Goal: Information Seeking & Learning: Learn about a topic

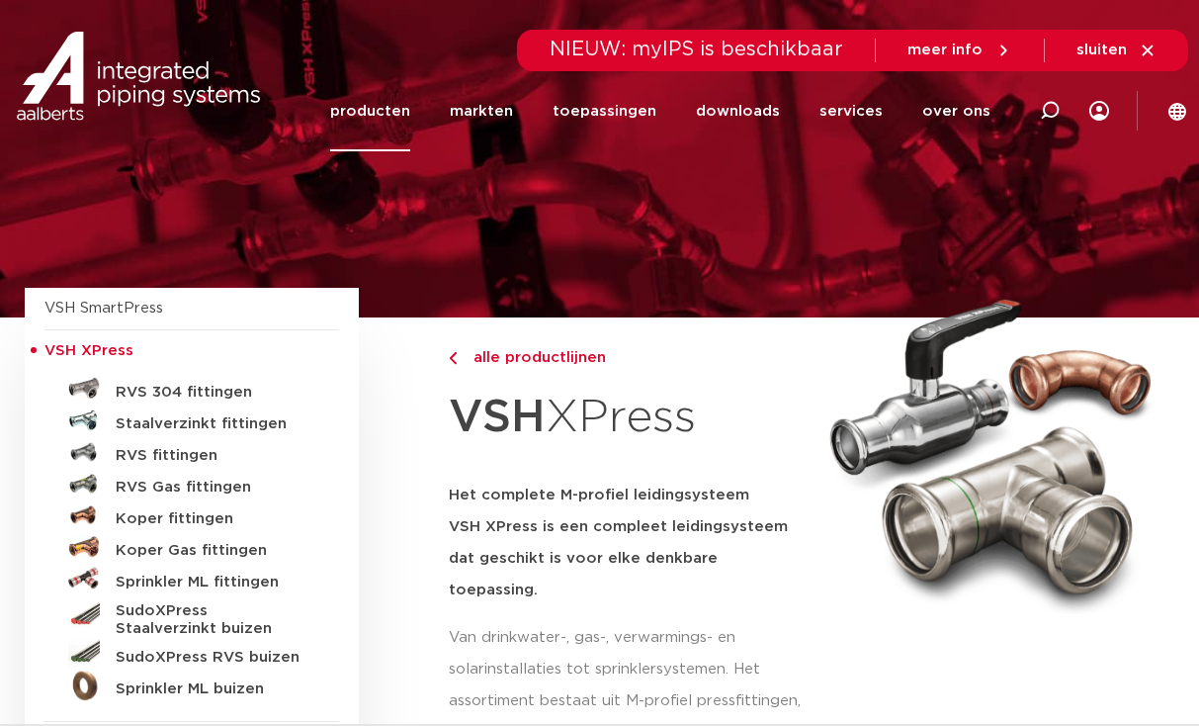
click at [401, 109] on link "producten" at bounding box center [370, 111] width 80 height 80
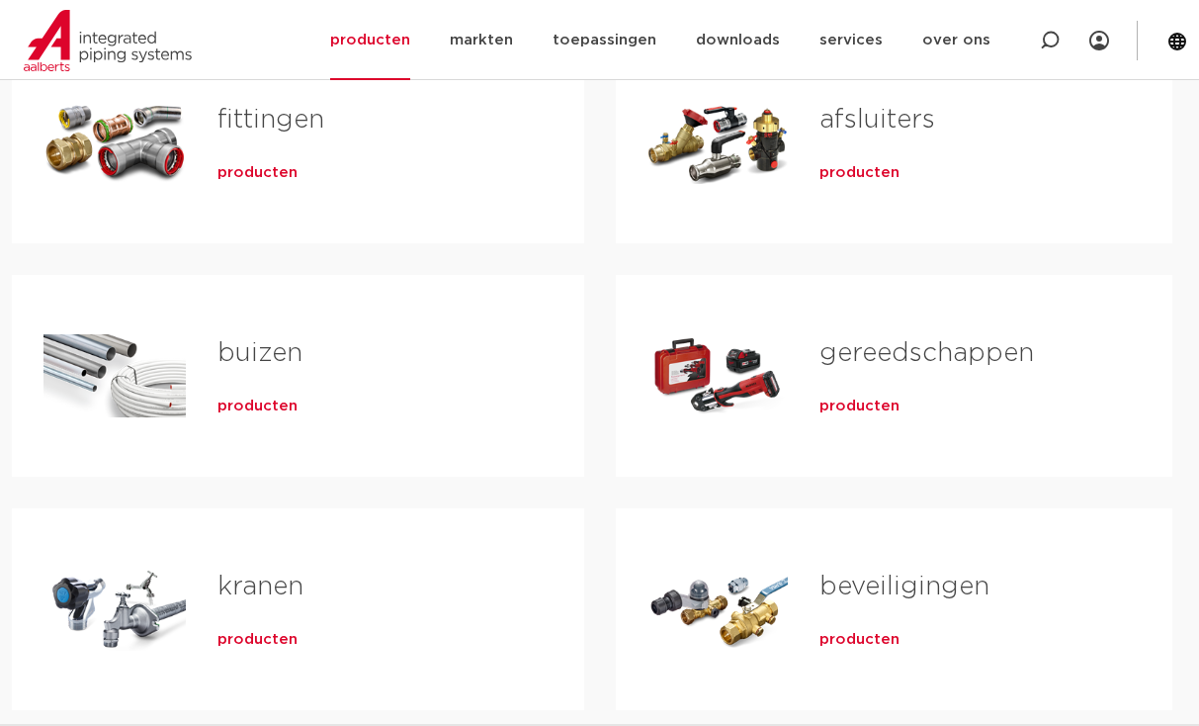
scroll to position [396, 0]
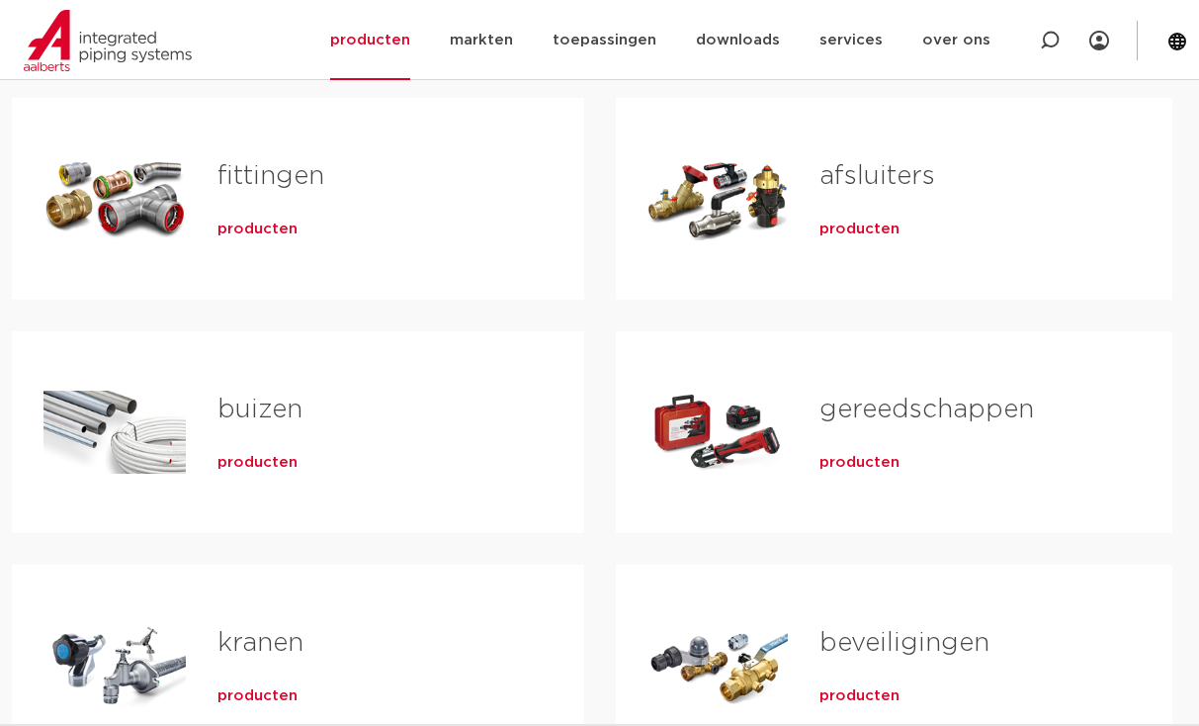
click at [280, 411] on link "buizen" at bounding box center [260, 409] width 85 height 26
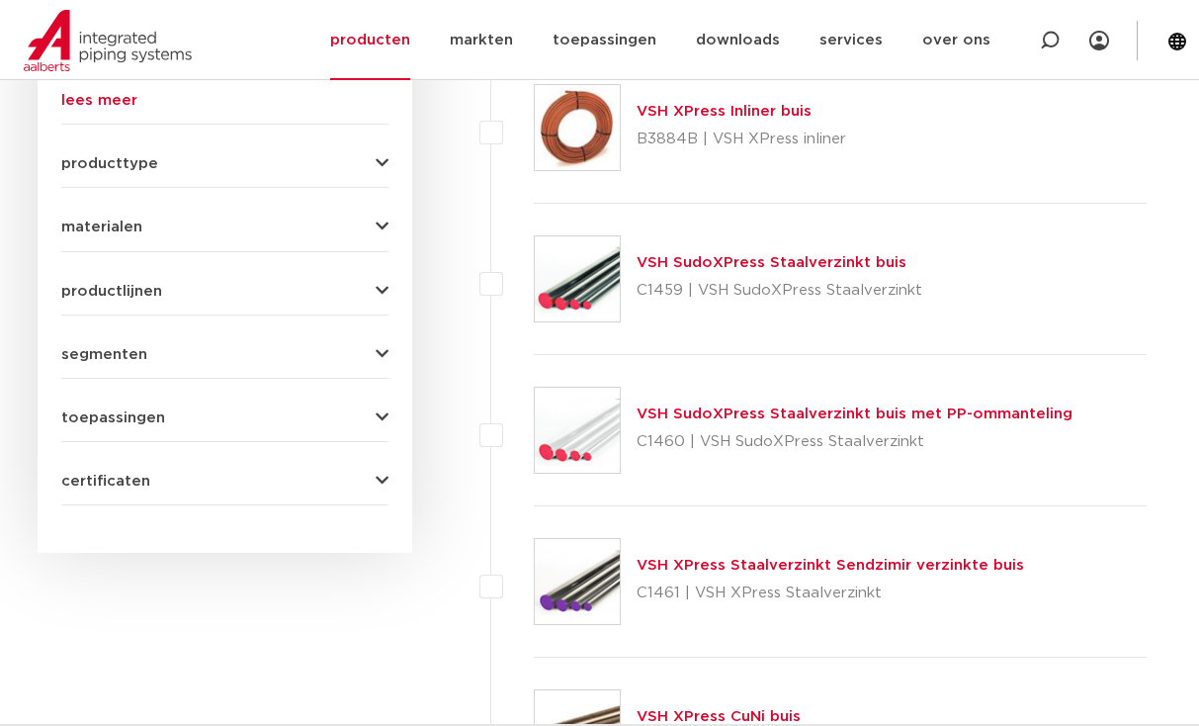
scroll to position [829, 0]
click at [683, 263] on link "VSH SudoXPress Staalverzinkt buis" at bounding box center [772, 263] width 270 height 15
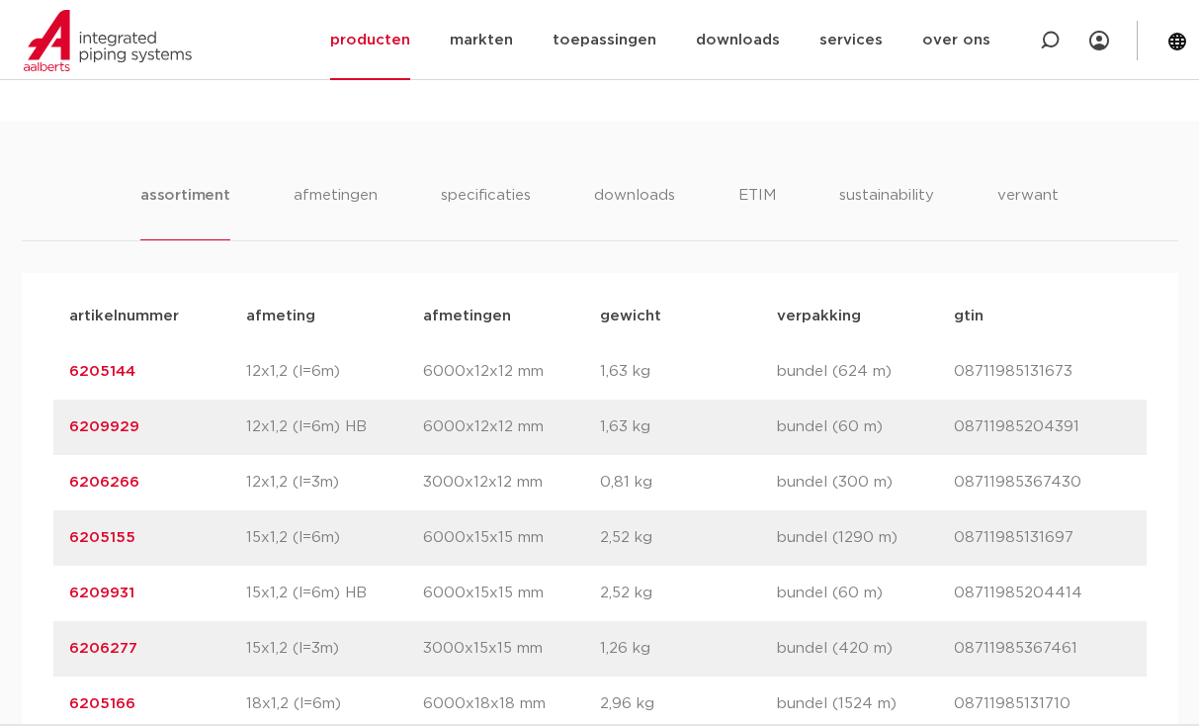
scroll to position [1285, 0]
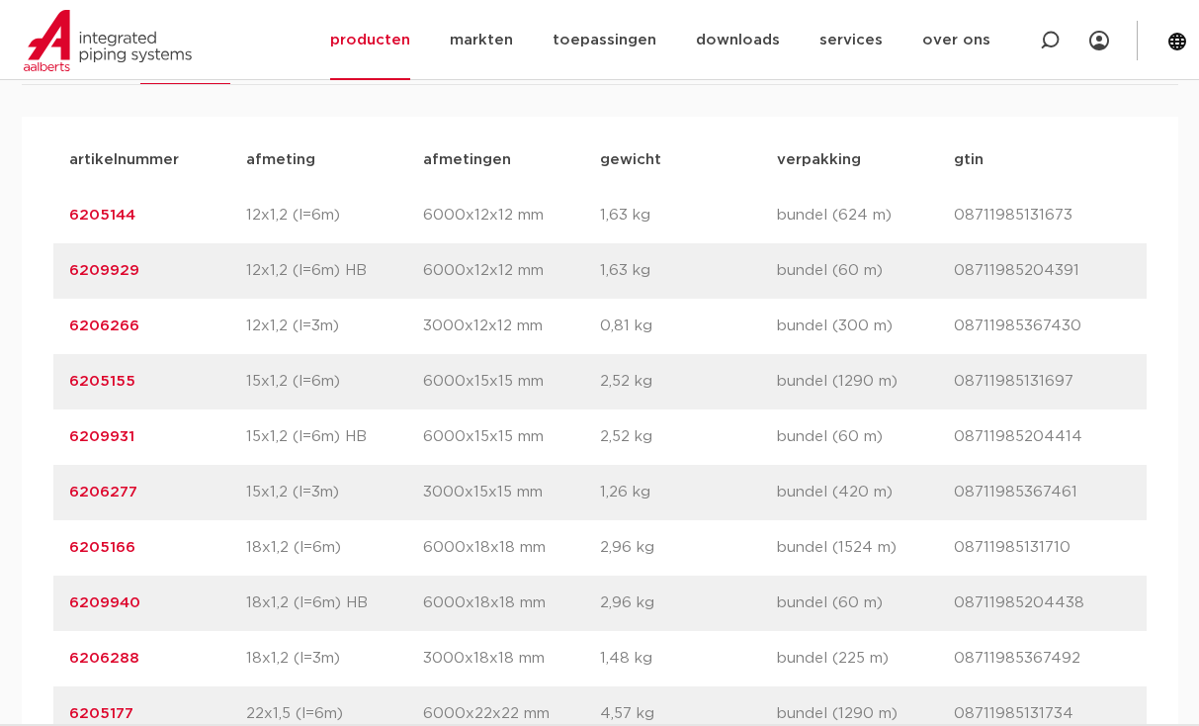
click at [113, 217] on link "6205144" at bounding box center [102, 215] width 66 height 15
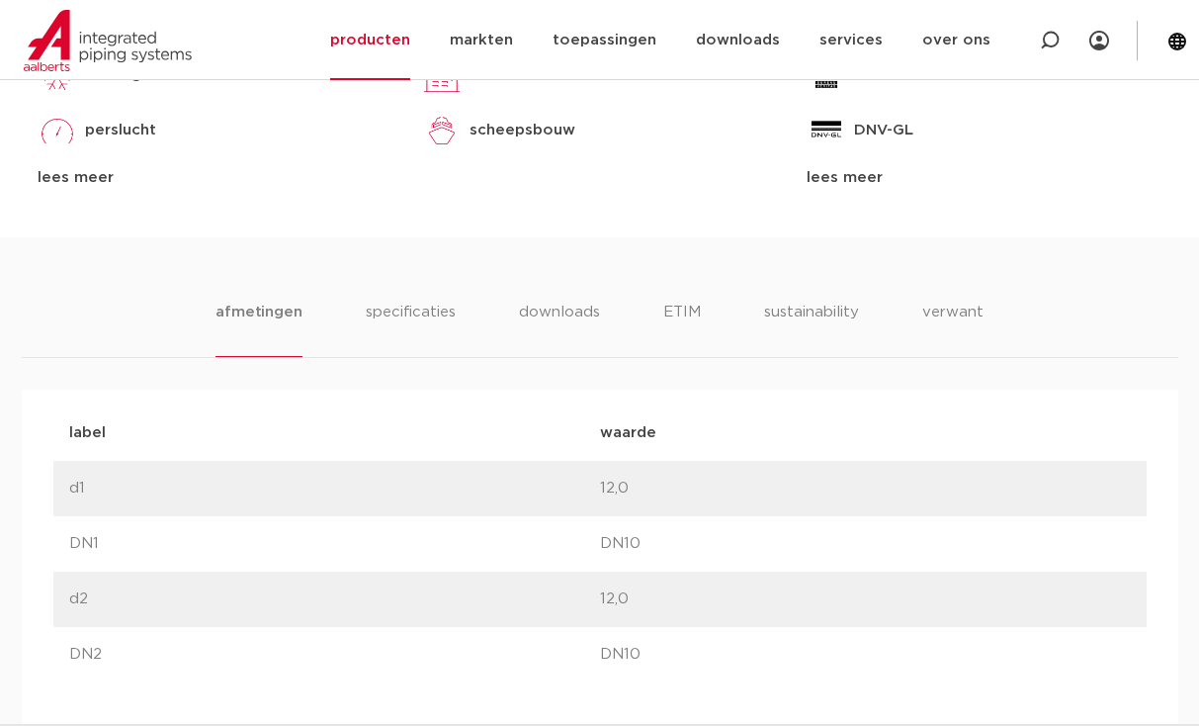
scroll to position [1088, 0]
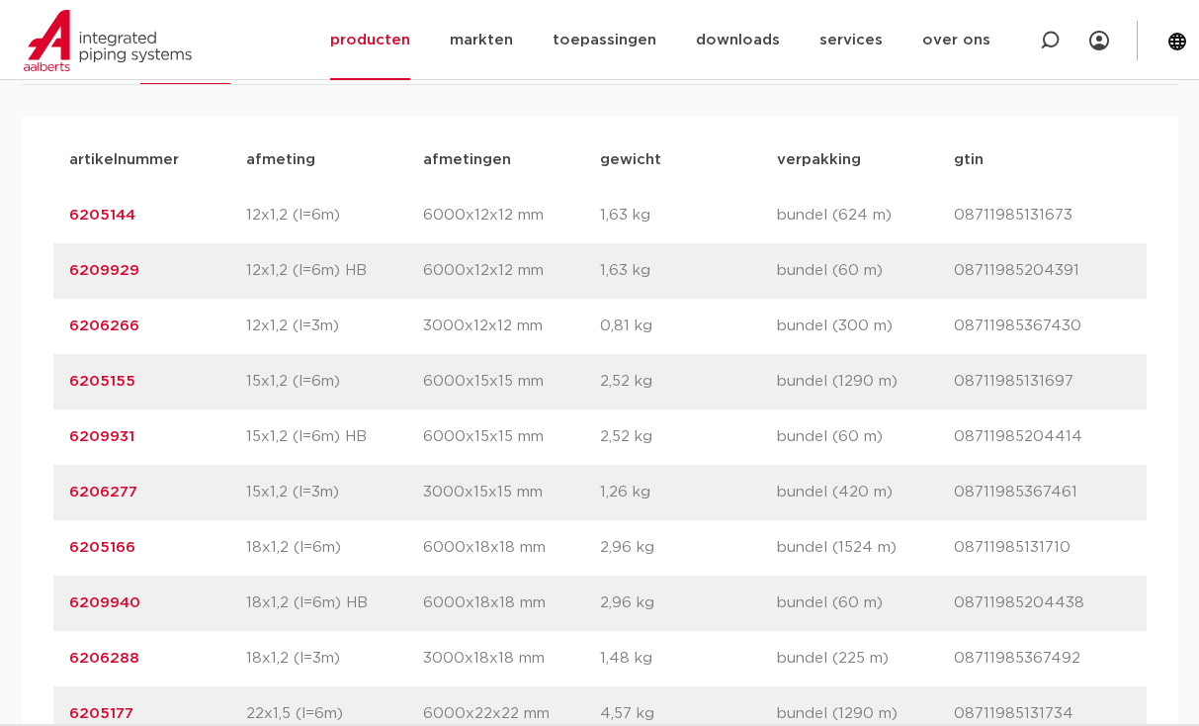
scroll to position [1285, 0]
click at [123, 380] on link "6205155" at bounding box center [102, 381] width 66 height 15
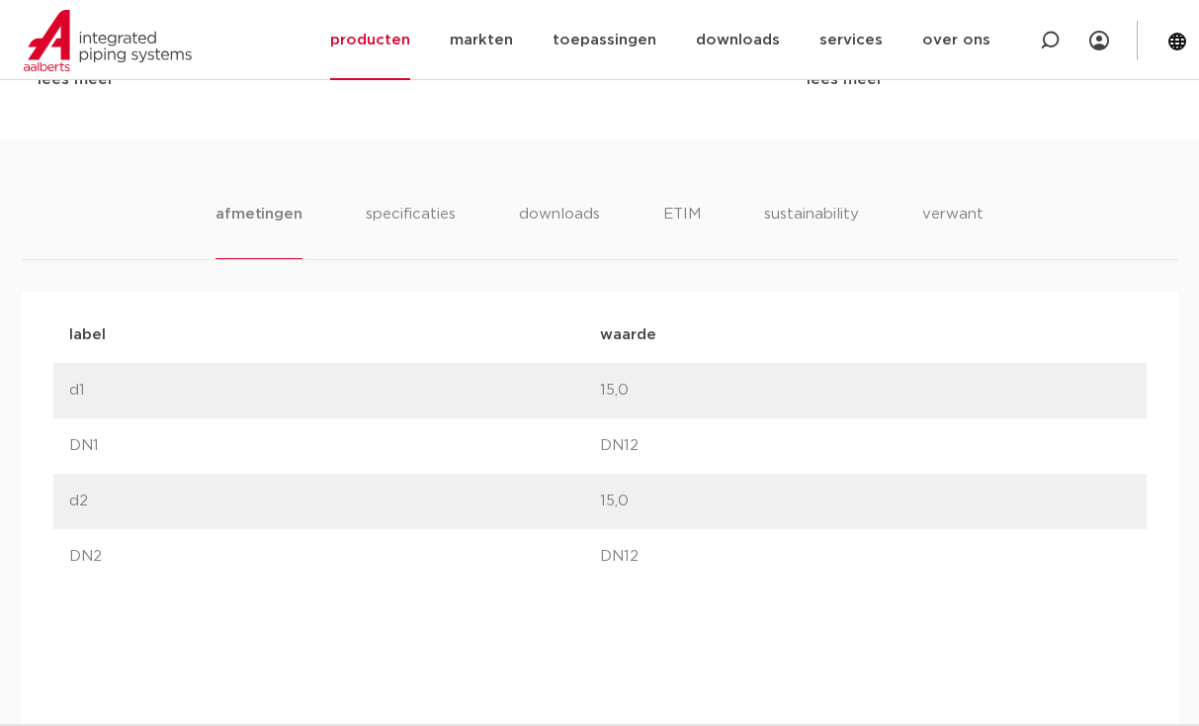
scroll to position [1187, 0]
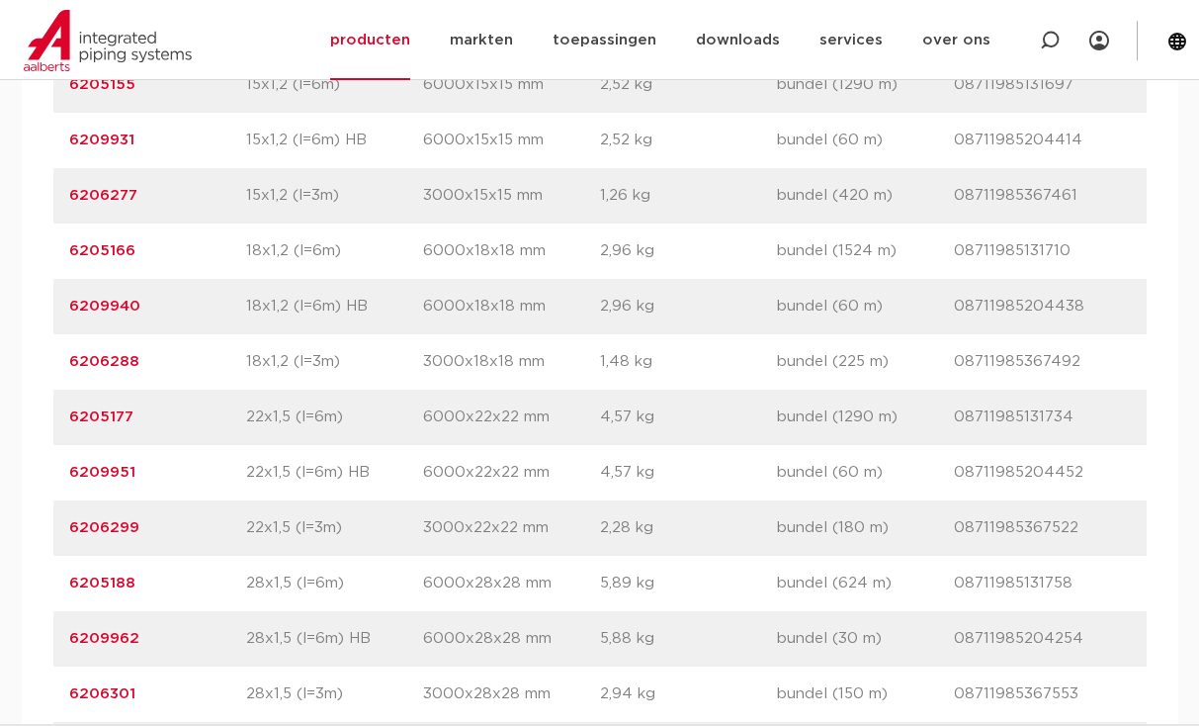
scroll to position [1582, 0]
click at [110, 246] on link "6205166" at bounding box center [102, 250] width 66 height 15
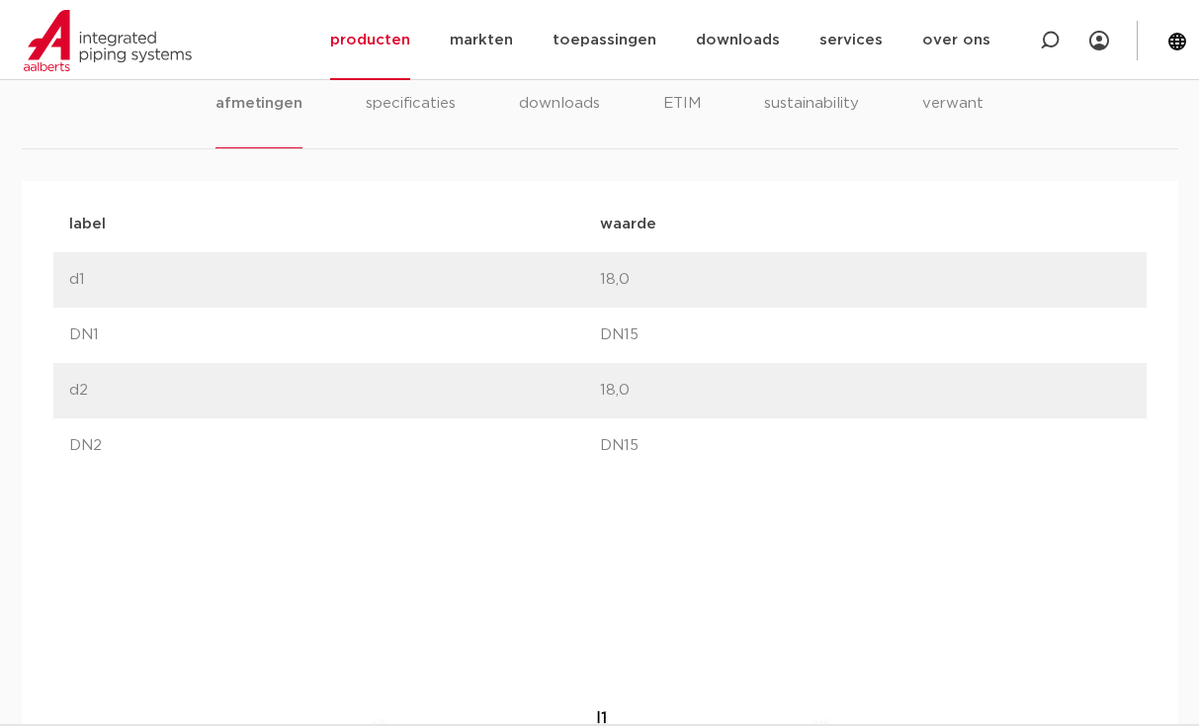
scroll to position [1285, 0]
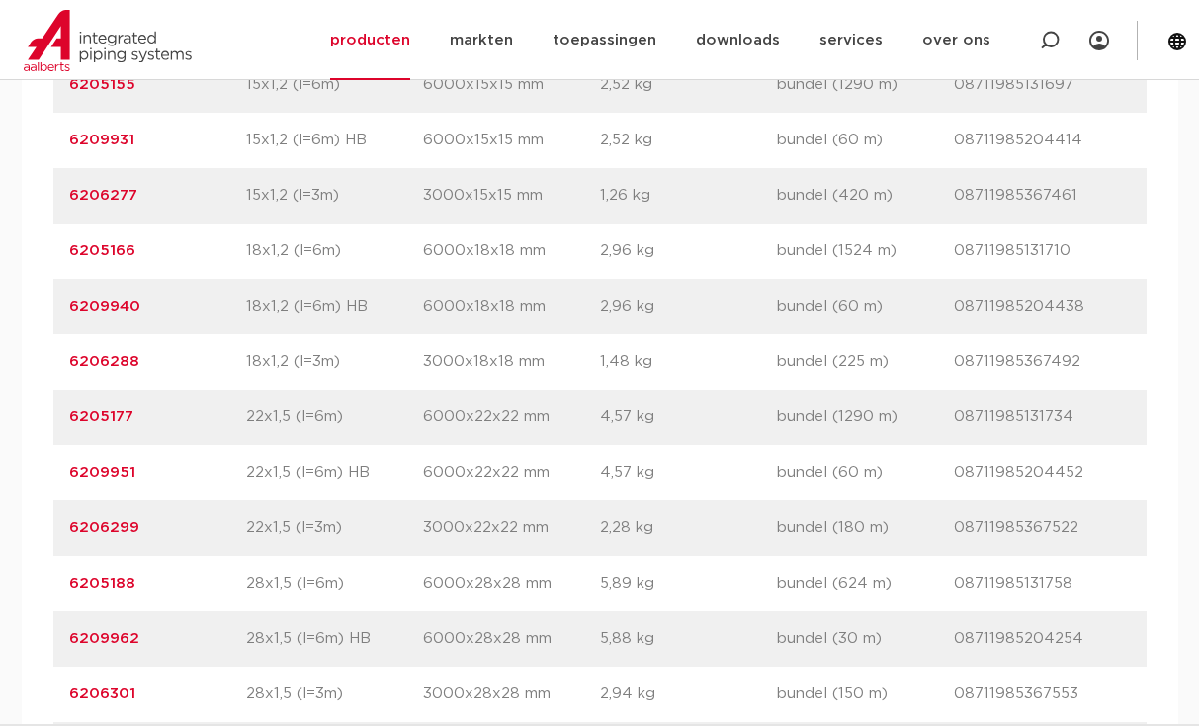
click at [111, 410] on link "6205177" at bounding box center [101, 416] width 64 height 15
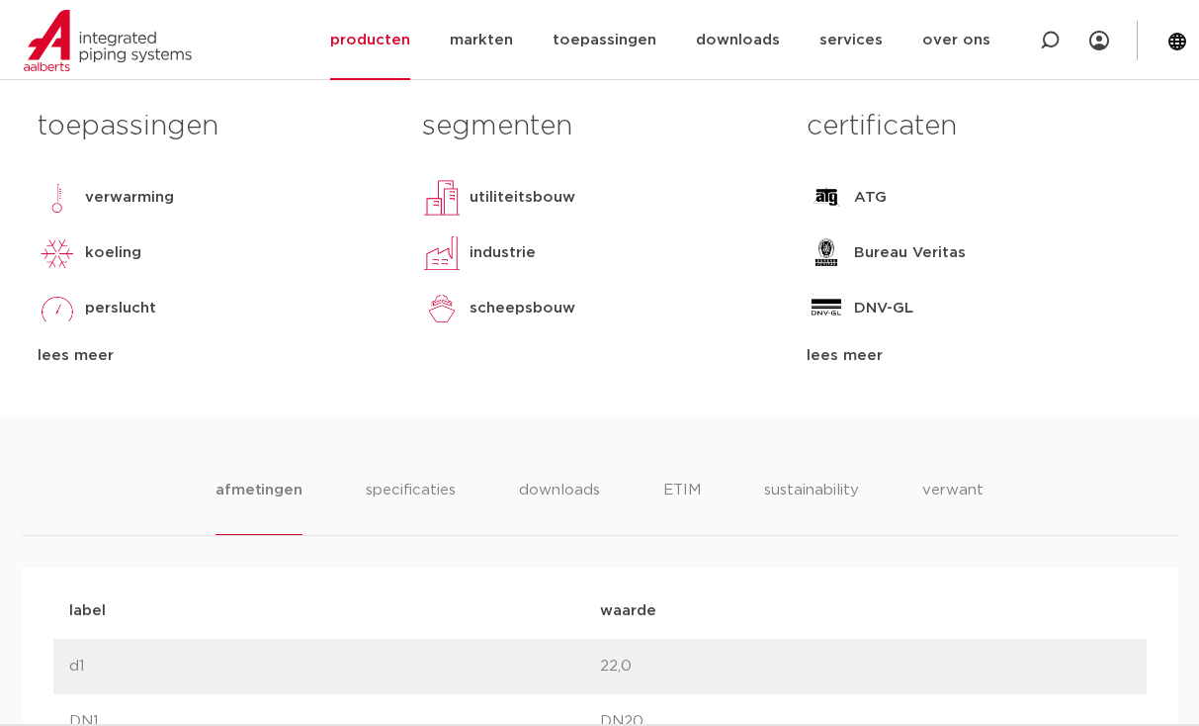
scroll to position [1088, 0]
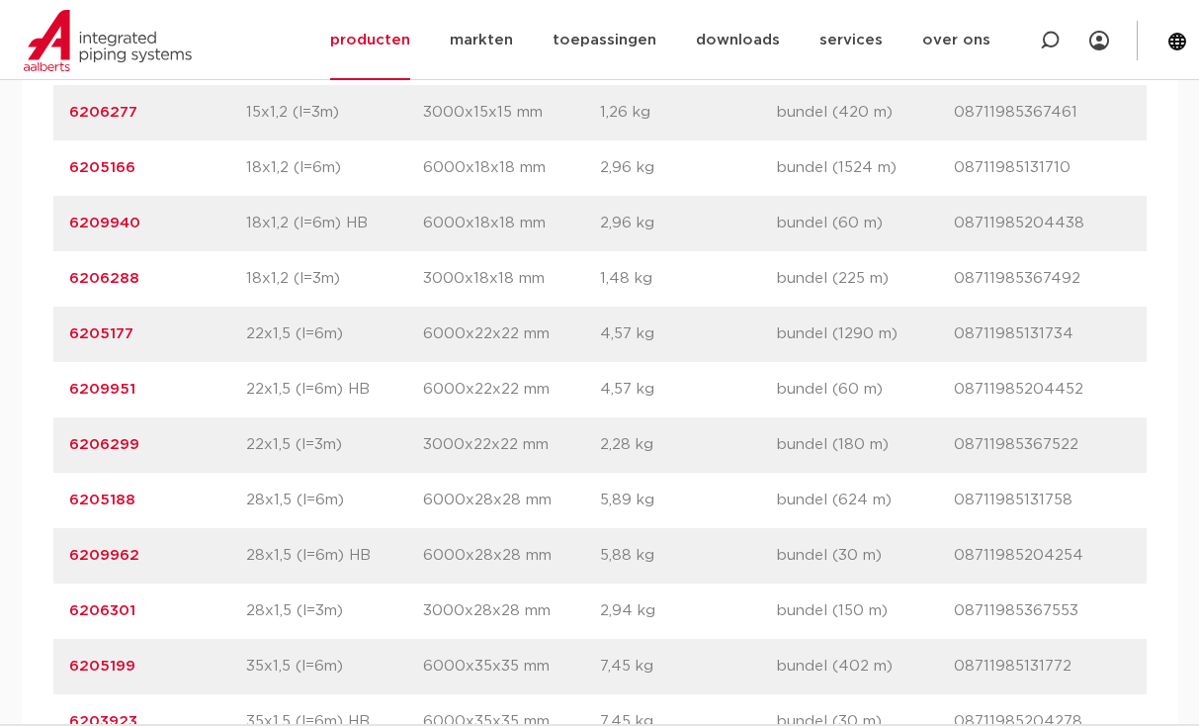
scroll to position [1879, 0]
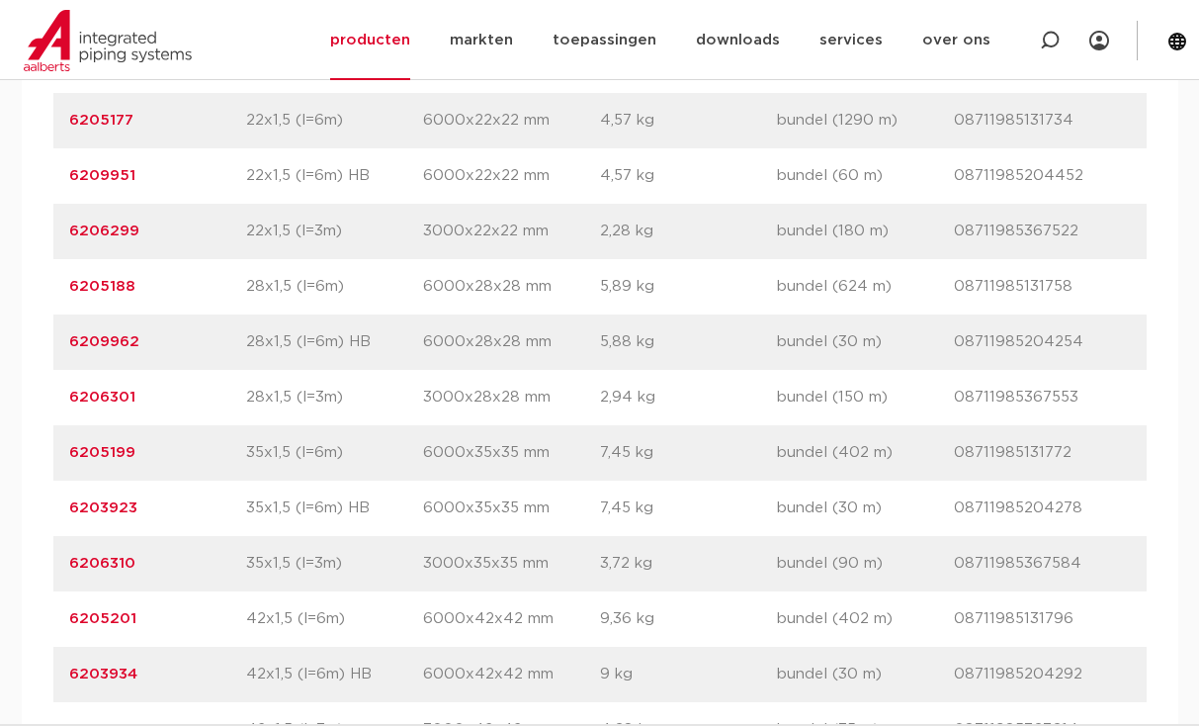
click at [107, 284] on link "6205188" at bounding box center [102, 286] width 66 height 15
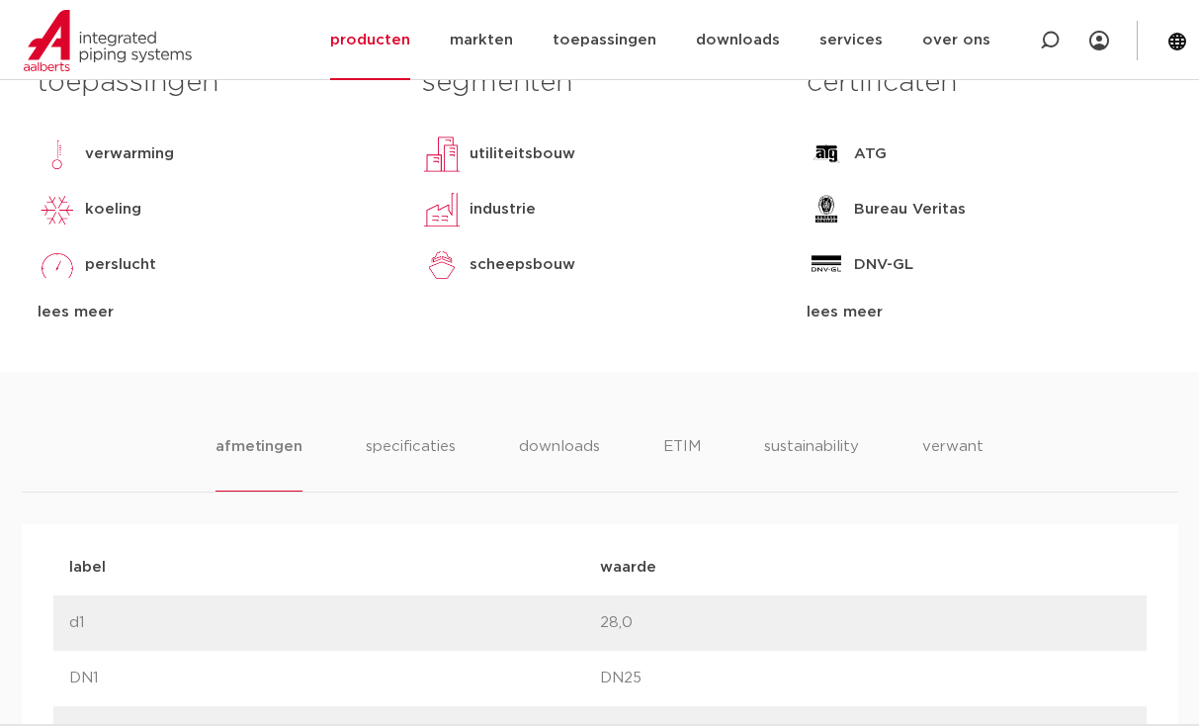
scroll to position [1088, 0]
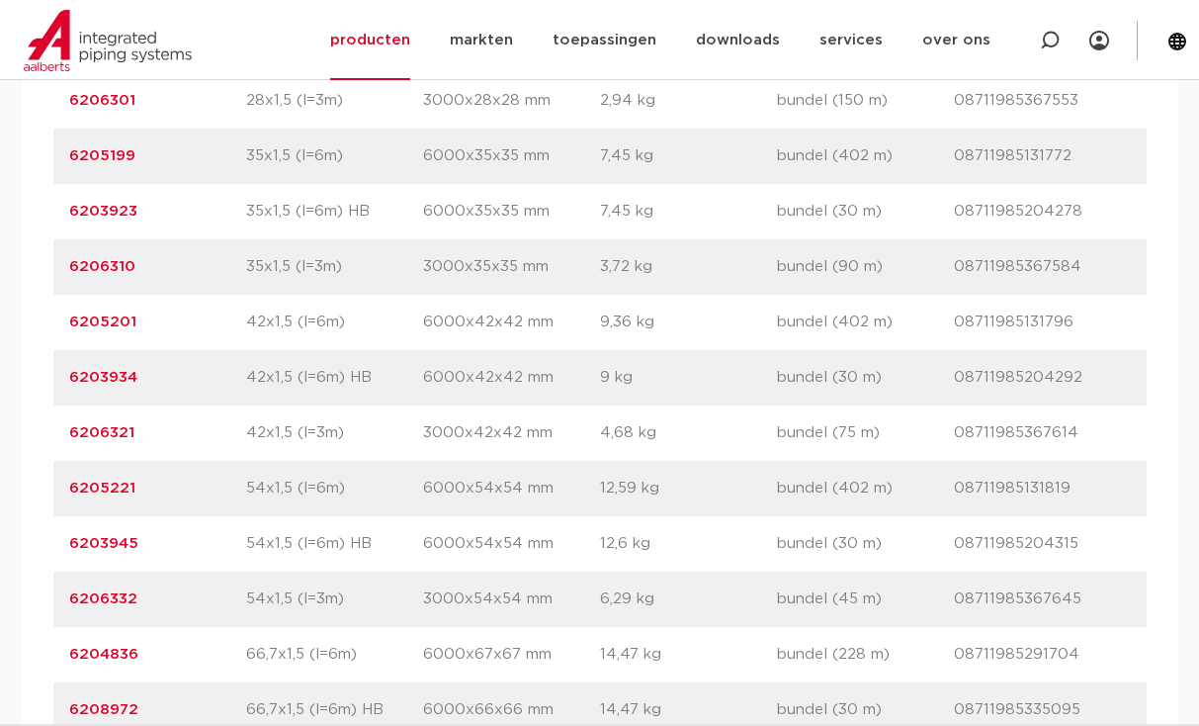
click at [120, 158] on link "6205199" at bounding box center [102, 155] width 66 height 15
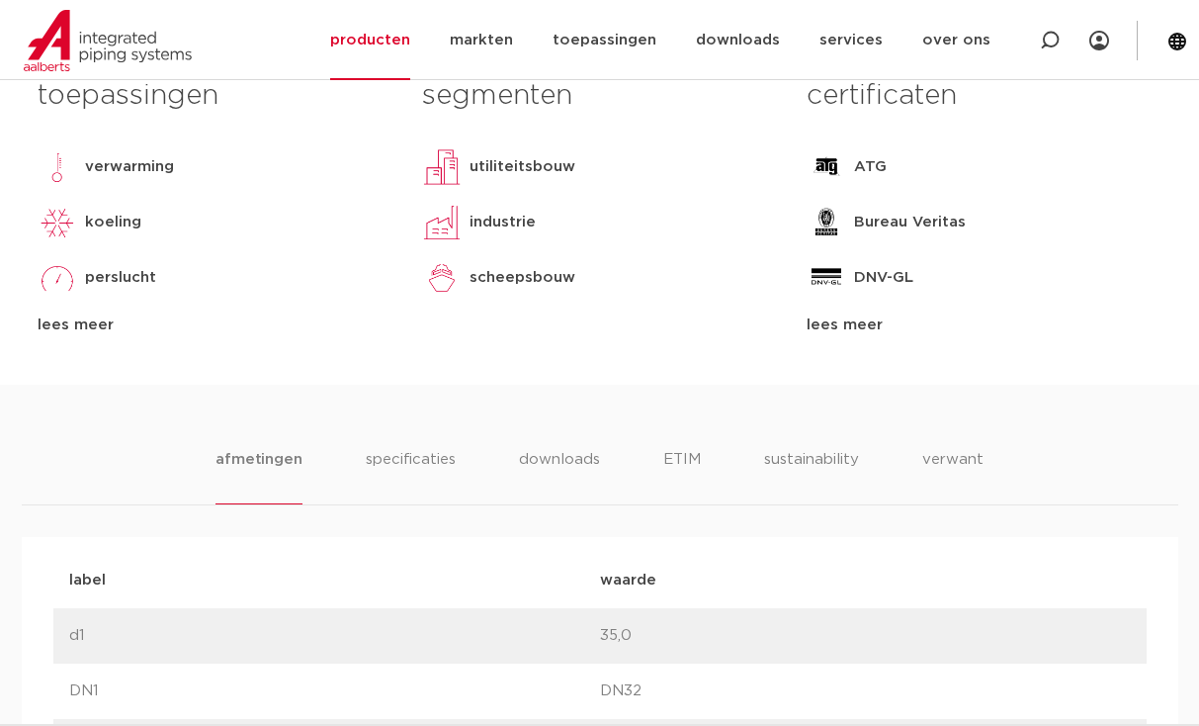
scroll to position [1088, 0]
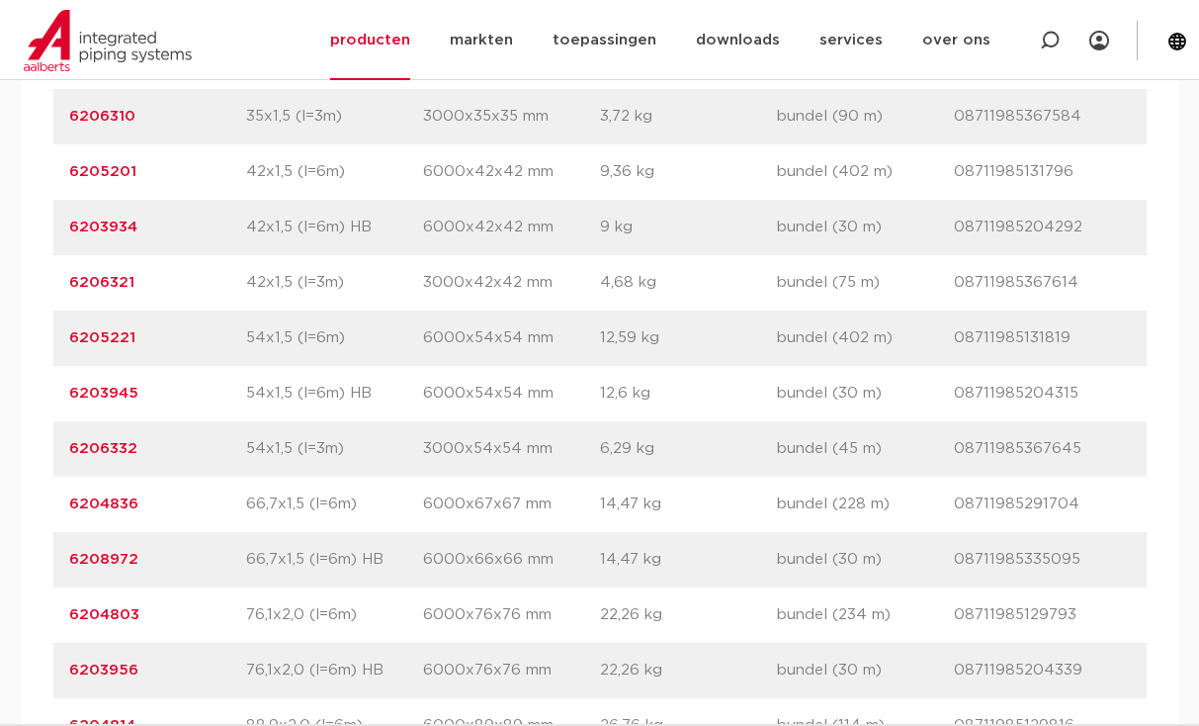
click at [119, 228] on link "6203934" at bounding box center [103, 227] width 68 height 15
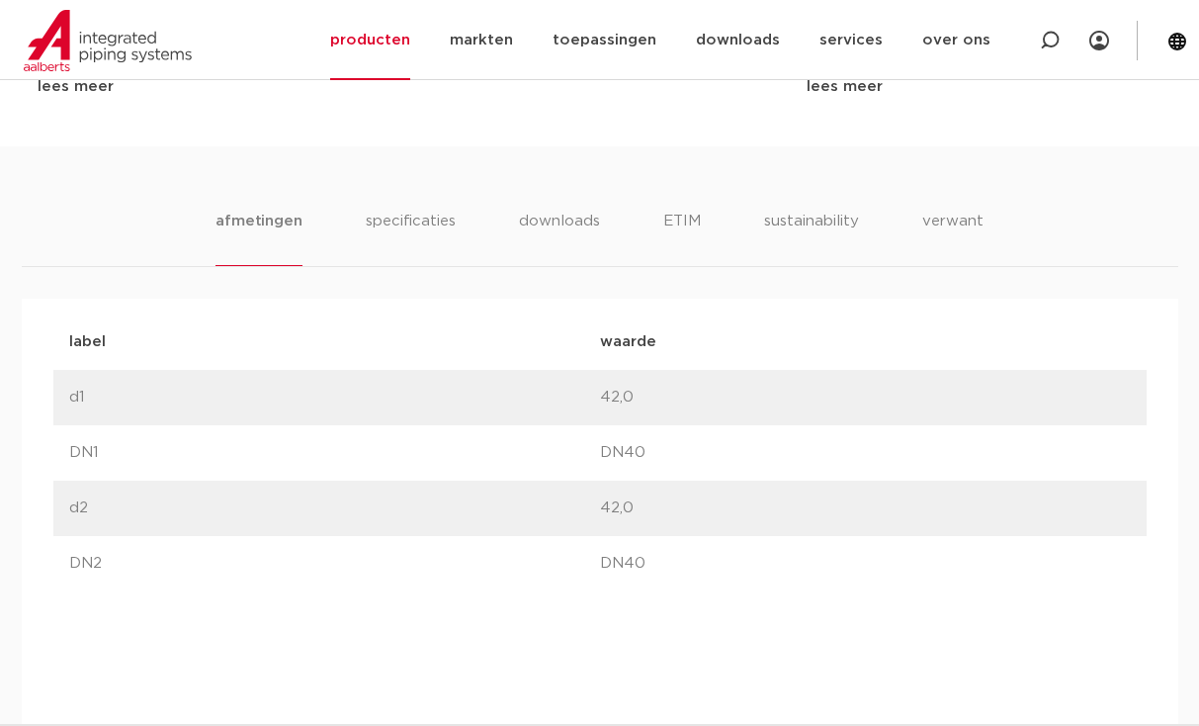
scroll to position [1187, 0]
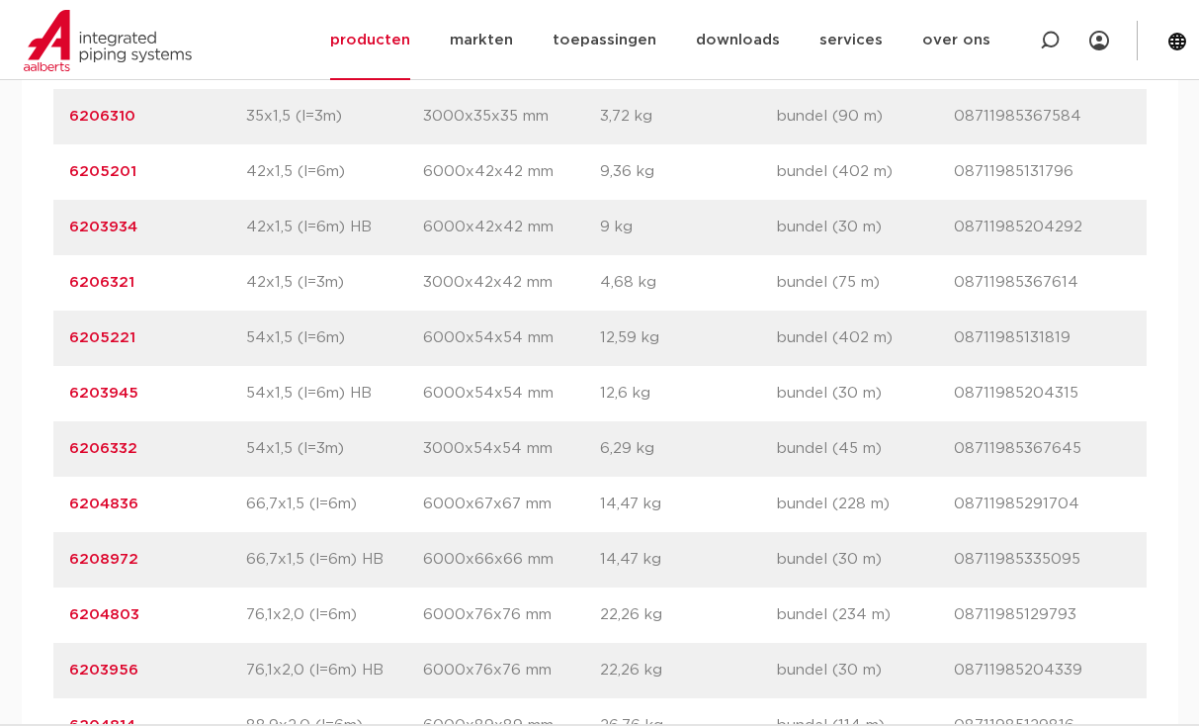
click at [120, 336] on link "6205221" at bounding box center [102, 337] width 66 height 15
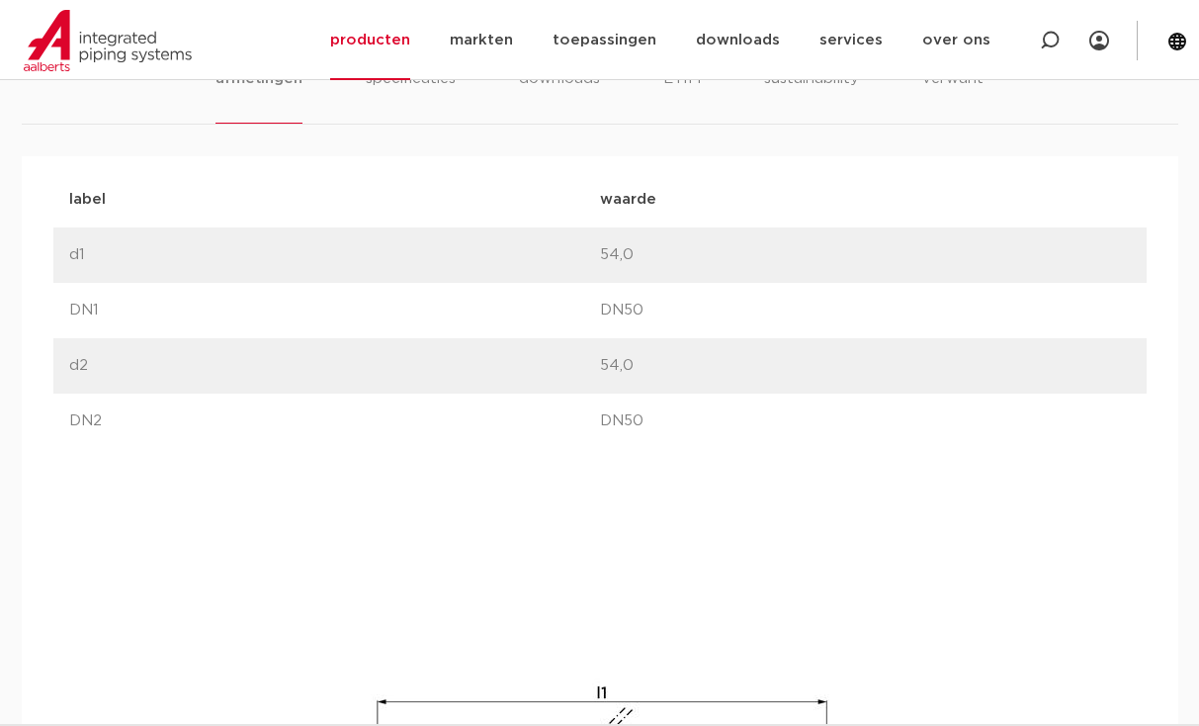
scroll to position [1285, 0]
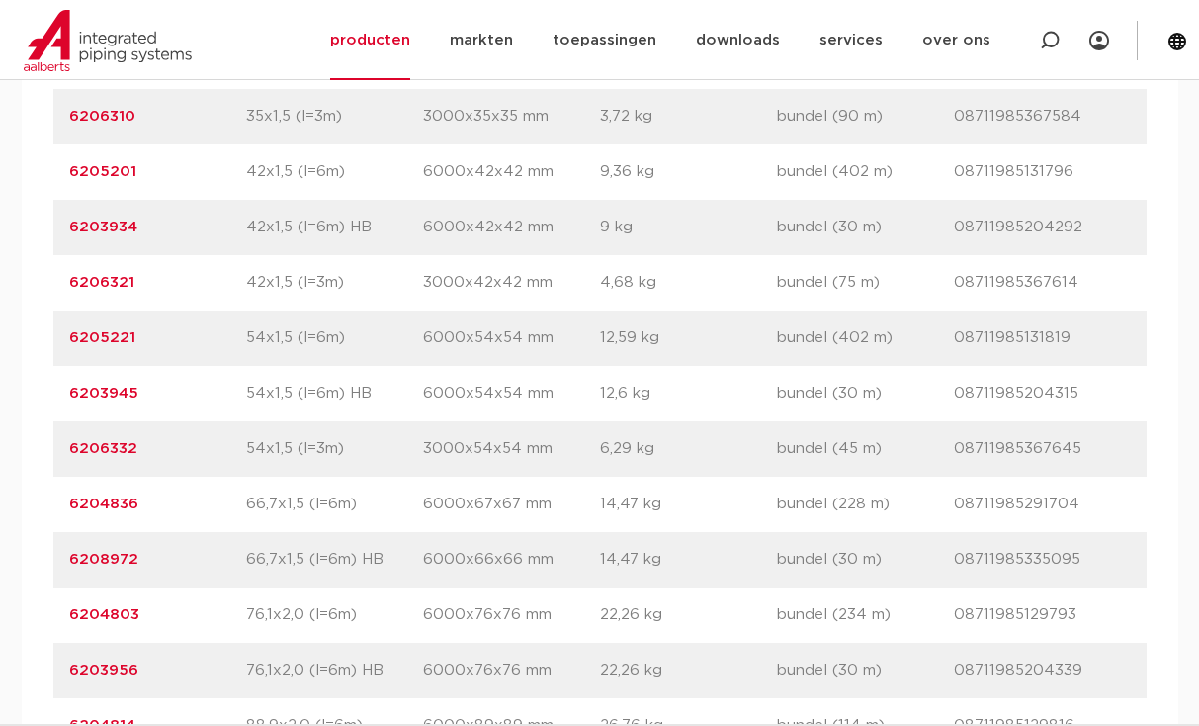
scroll to position [2424, 0]
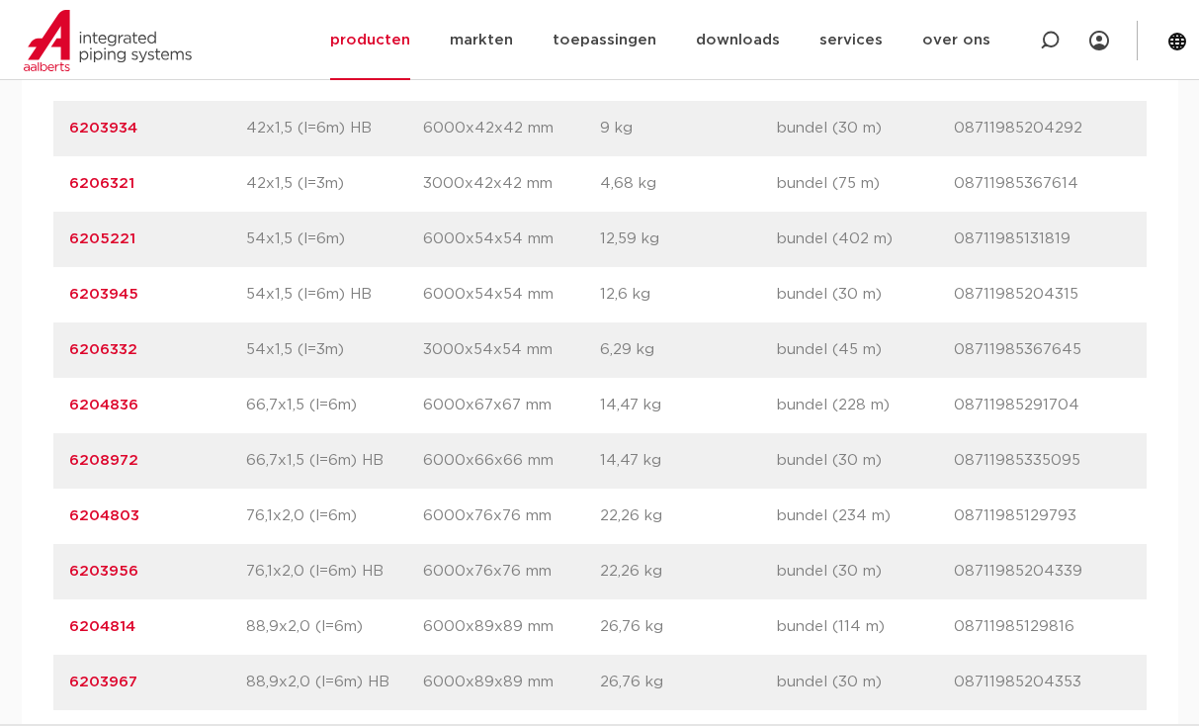
click at [128, 519] on link "6204803" at bounding box center [104, 515] width 70 height 15
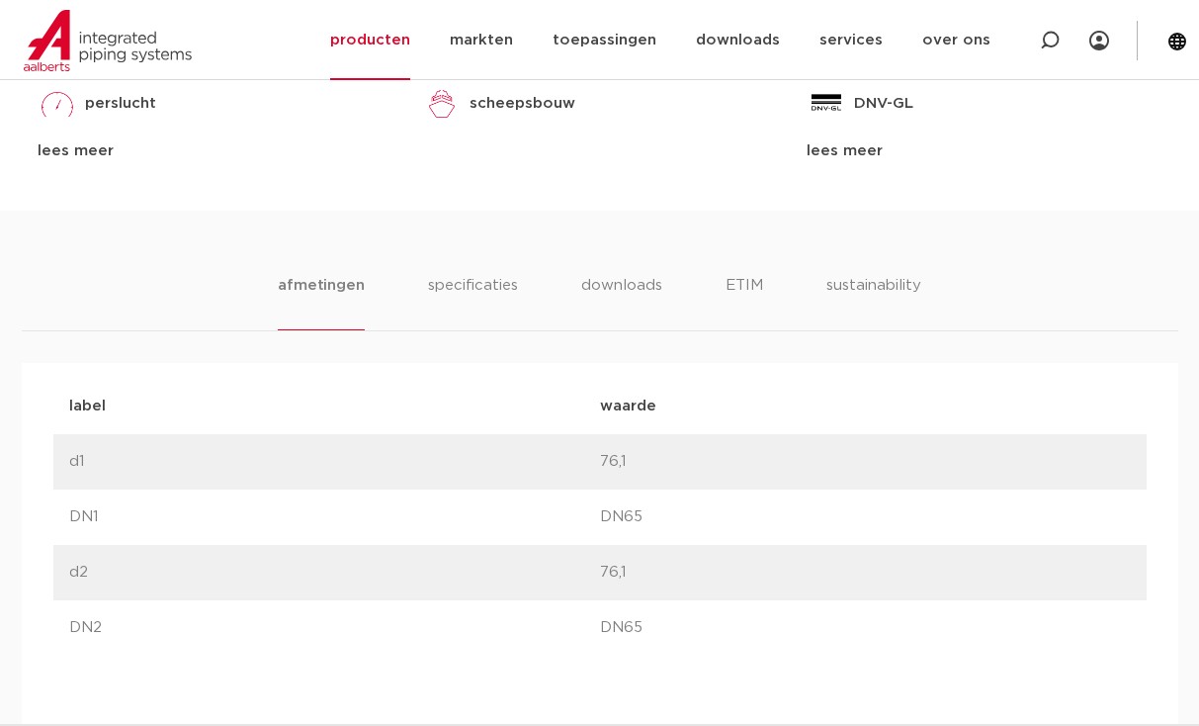
scroll to position [1088, 0]
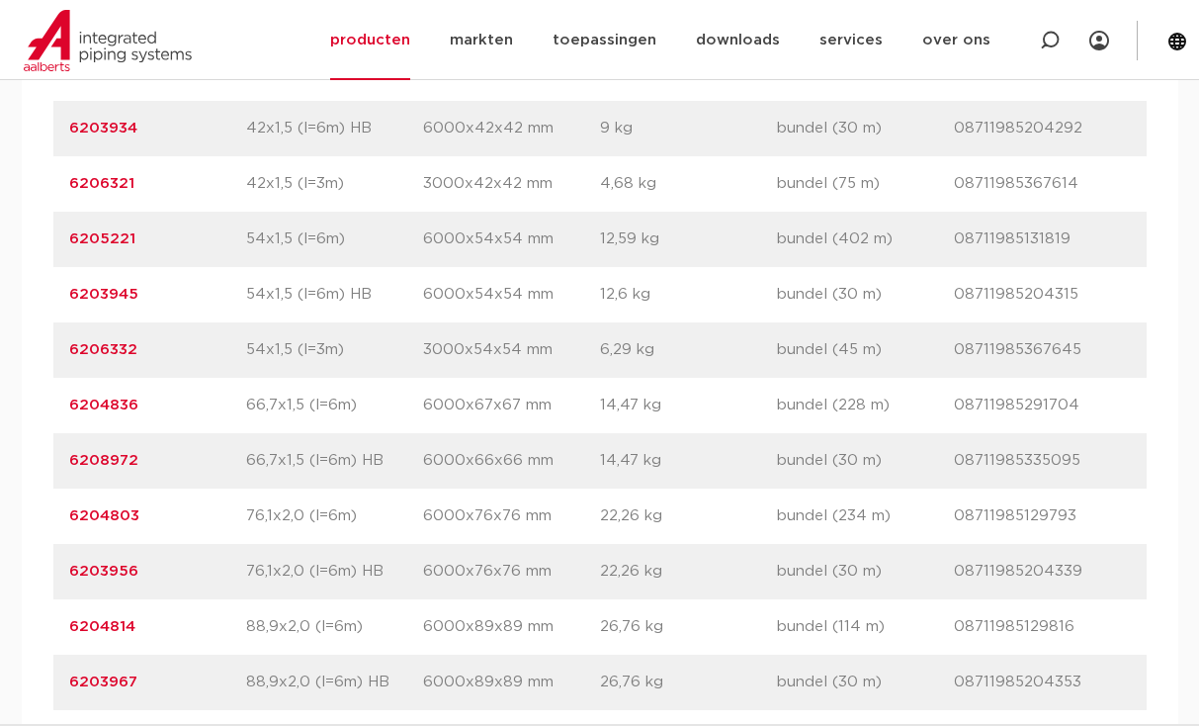
scroll to position [2424, 0]
click at [111, 623] on link "6204814" at bounding box center [102, 626] width 66 height 15
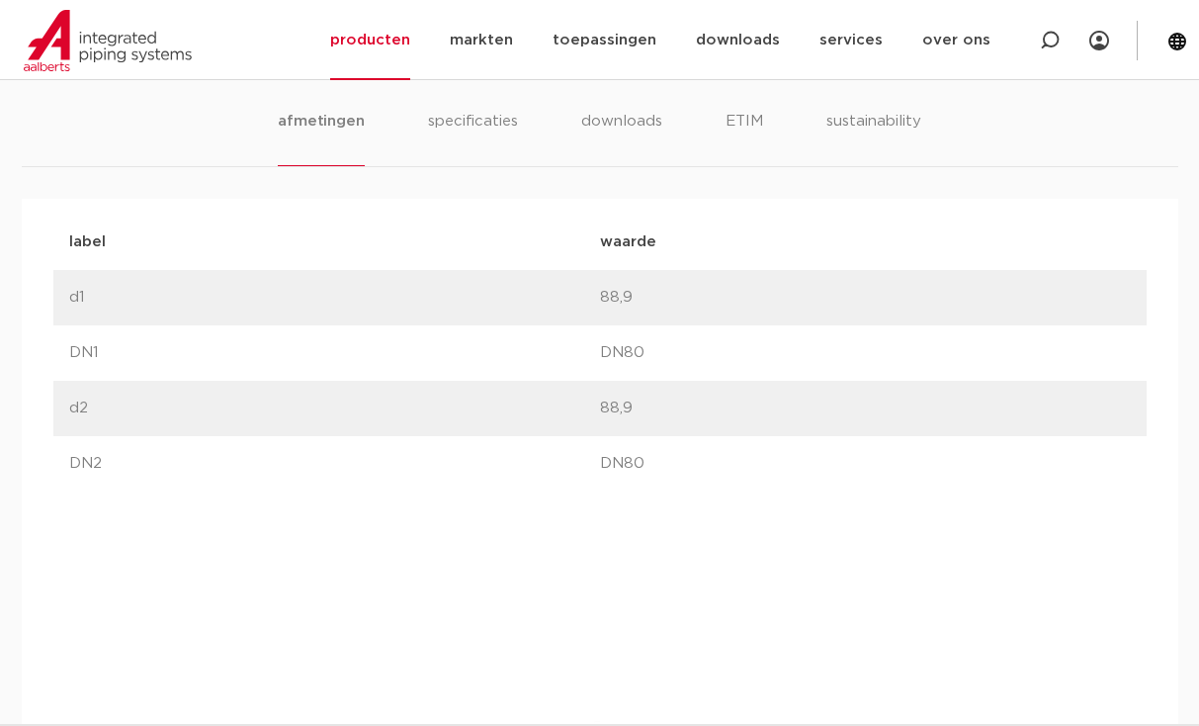
scroll to position [1285, 0]
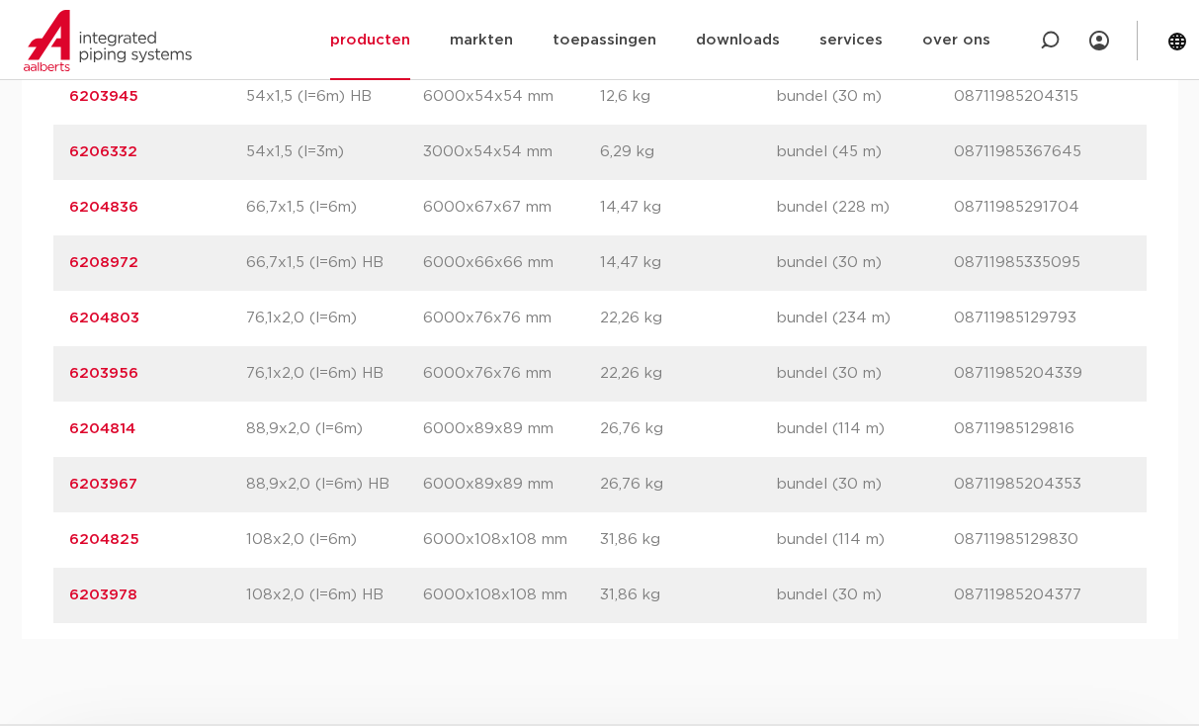
scroll to position [2622, 0]
click at [119, 597] on link "6203978" at bounding box center [103, 594] width 68 height 15
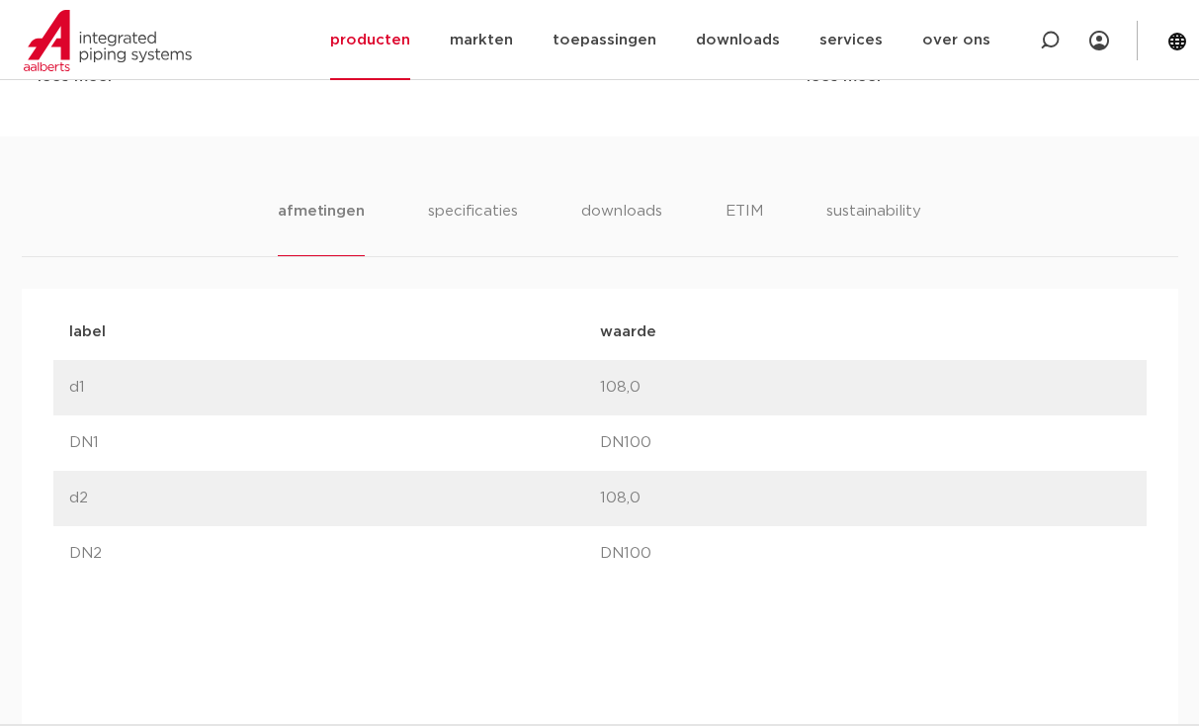
scroll to position [1187, 0]
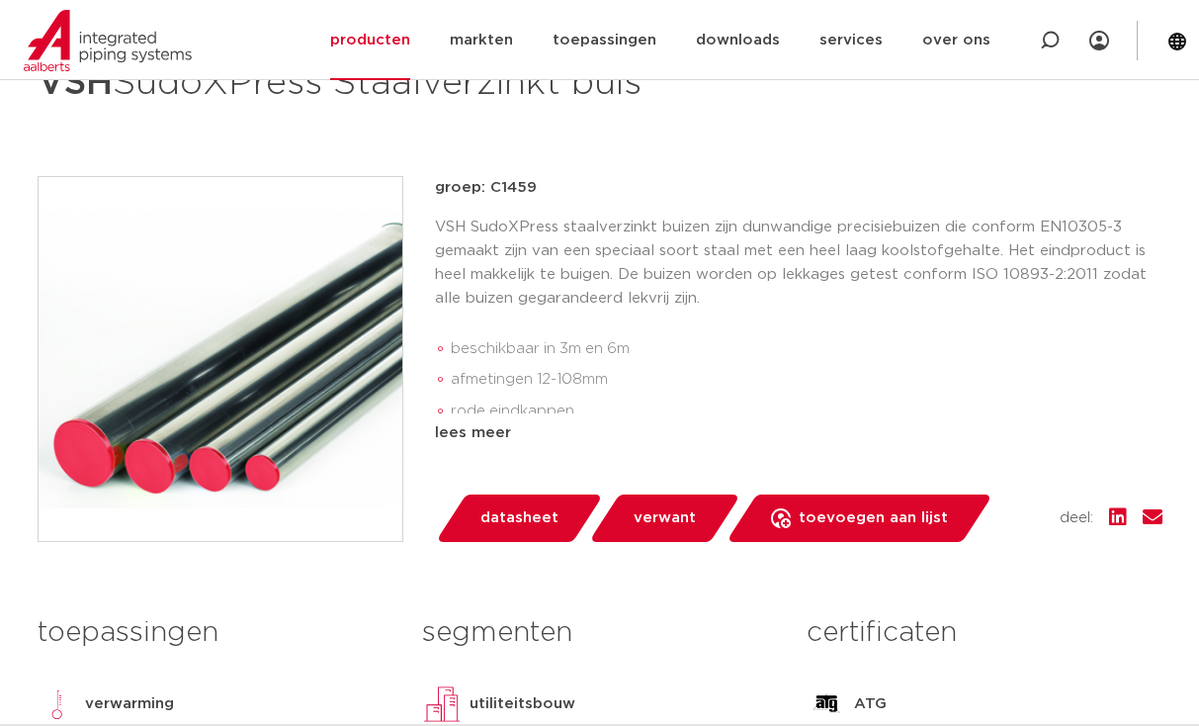
scroll to position [247, 0]
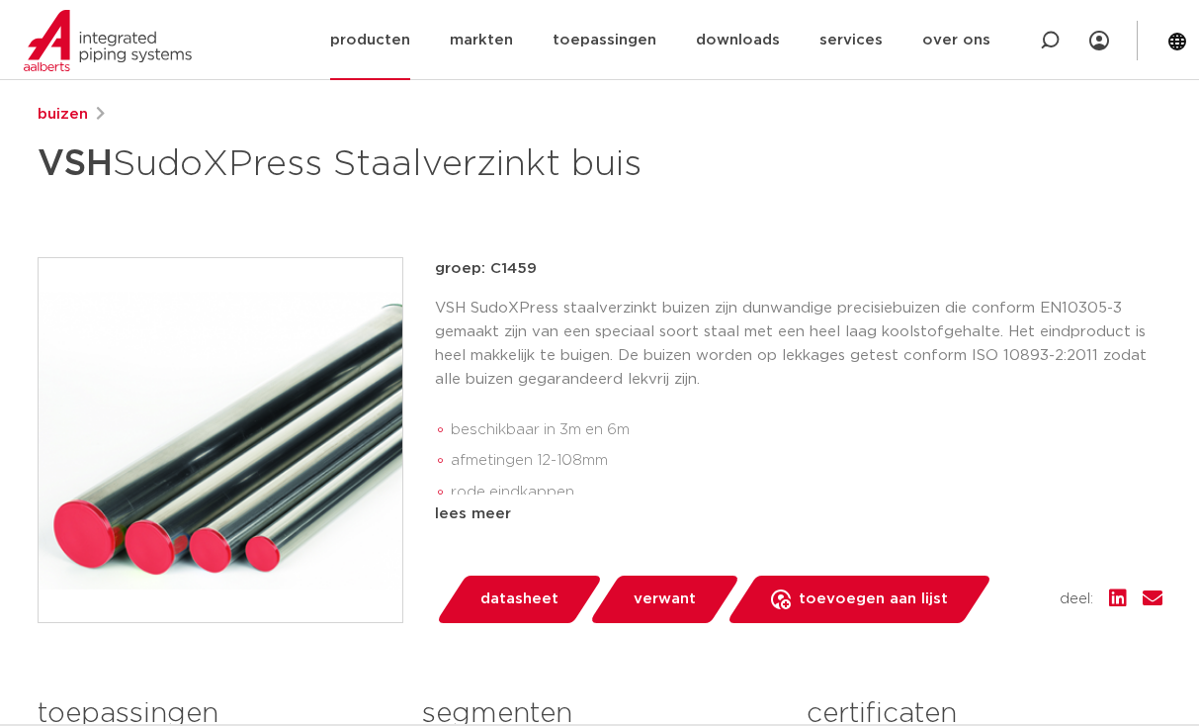
click at [373, 35] on link "producten" at bounding box center [370, 40] width 80 height 80
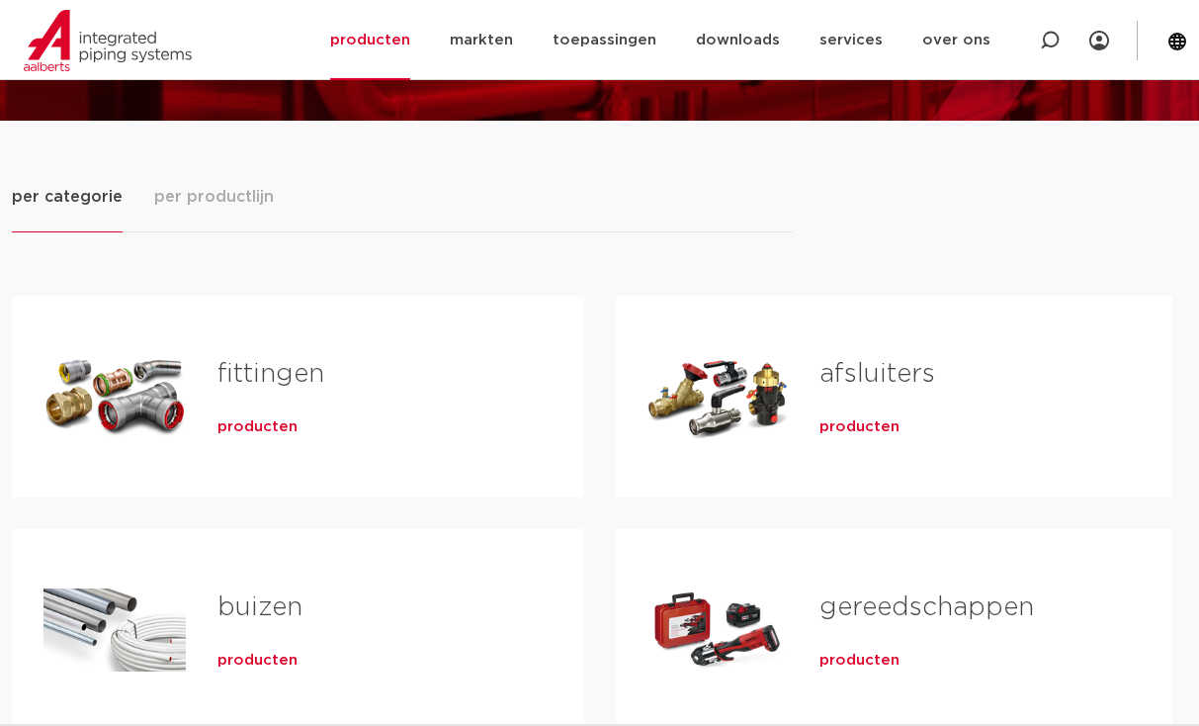
click at [259, 405] on div "fittingen producten" at bounding box center [369, 396] width 367 height 138
click at [238, 380] on link "fittingen" at bounding box center [271, 374] width 107 height 26
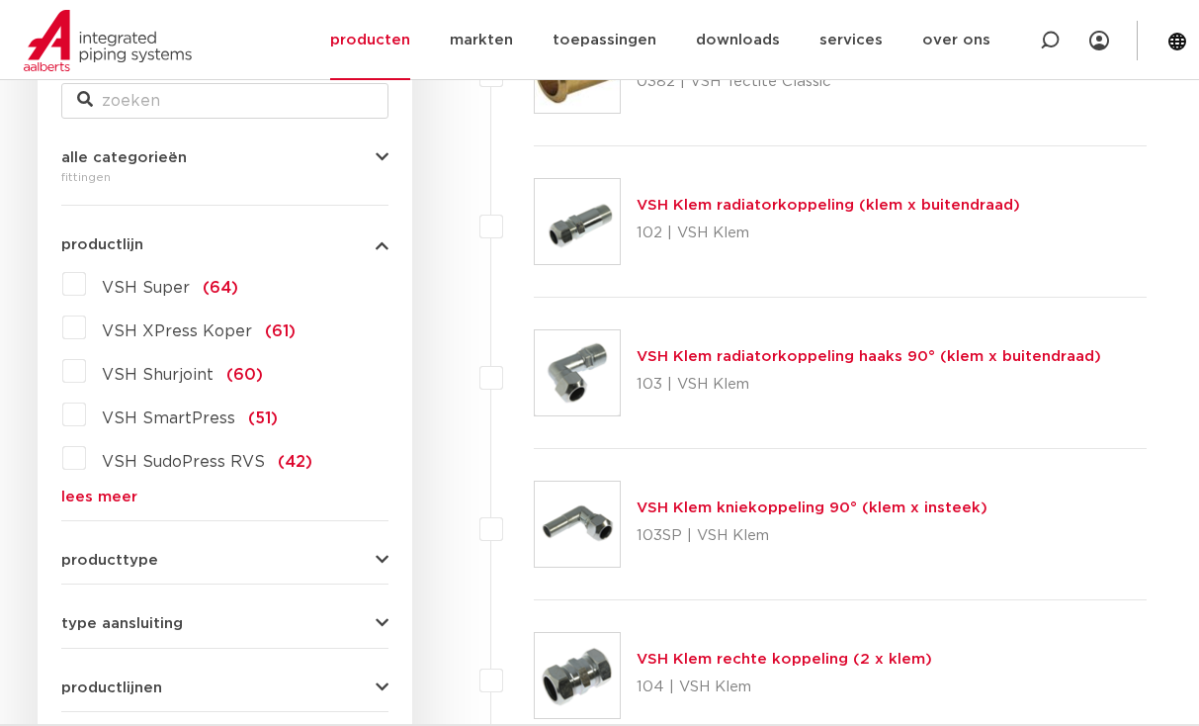
click at [104, 492] on link "lees meer" at bounding box center [224, 496] width 327 height 15
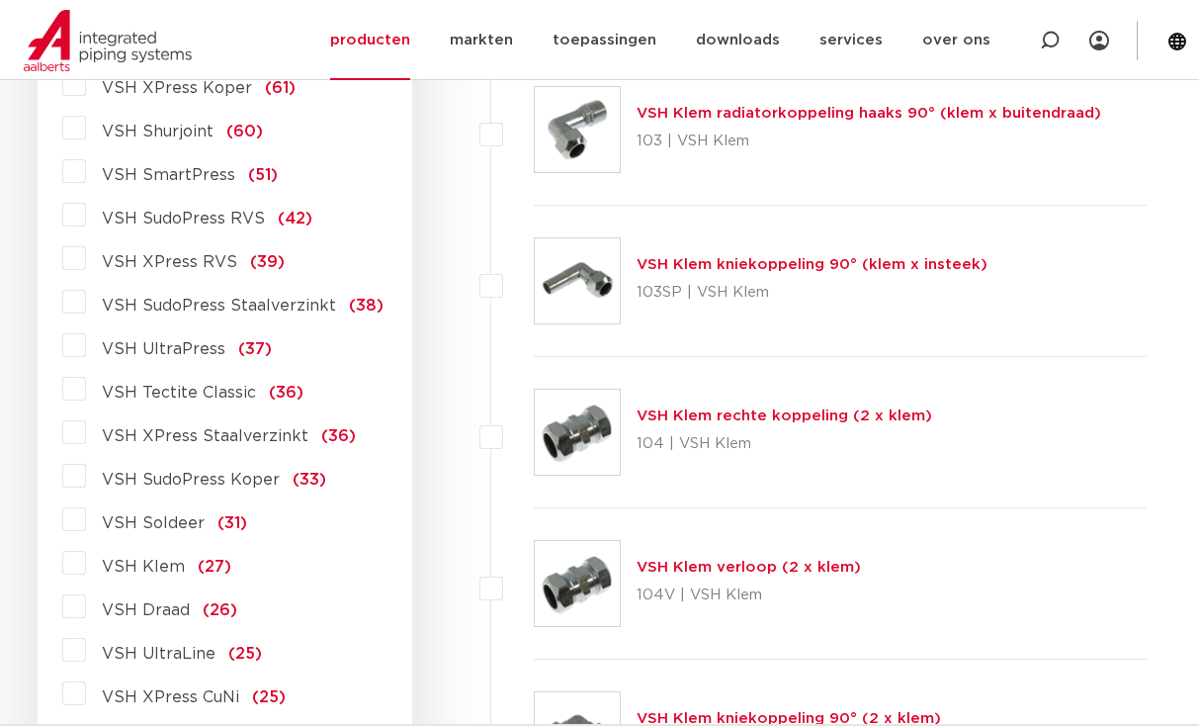
scroll to position [235, 0]
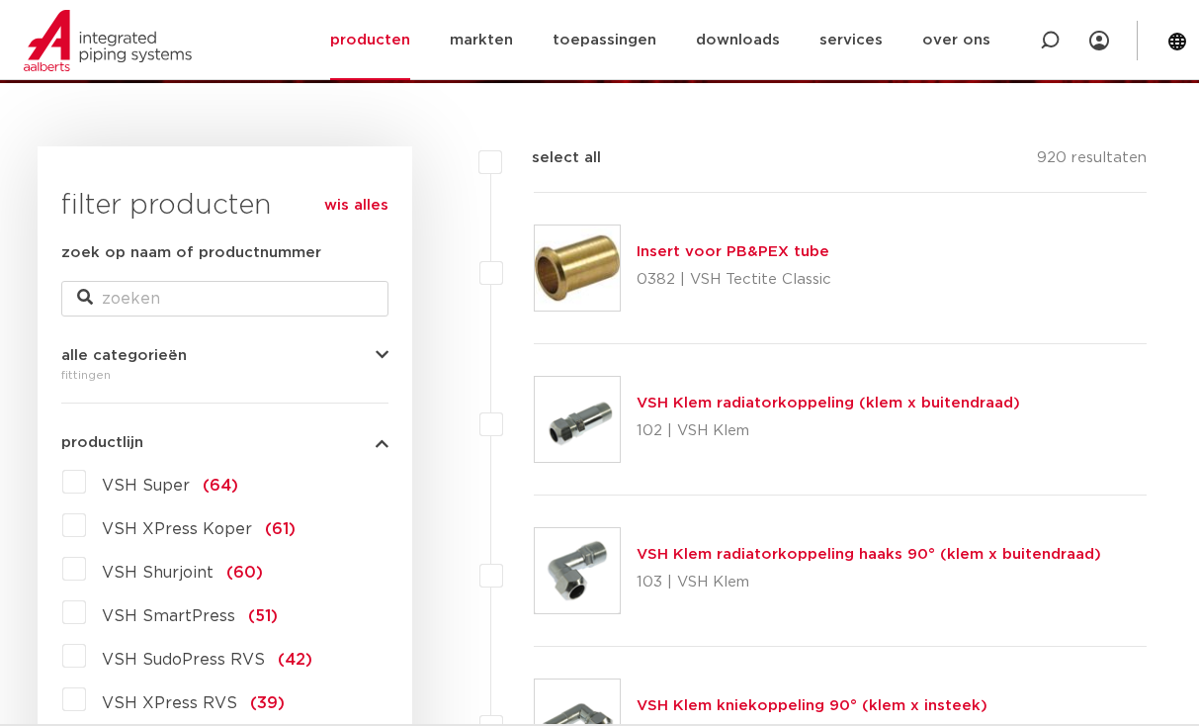
click at [183, 525] on span "VSH XPress Koper" at bounding box center [177, 529] width 150 height 16
click at [0, 0] on input "VSH XPress Koper (61)" at bounding box center [0, 0] width 0 height 0
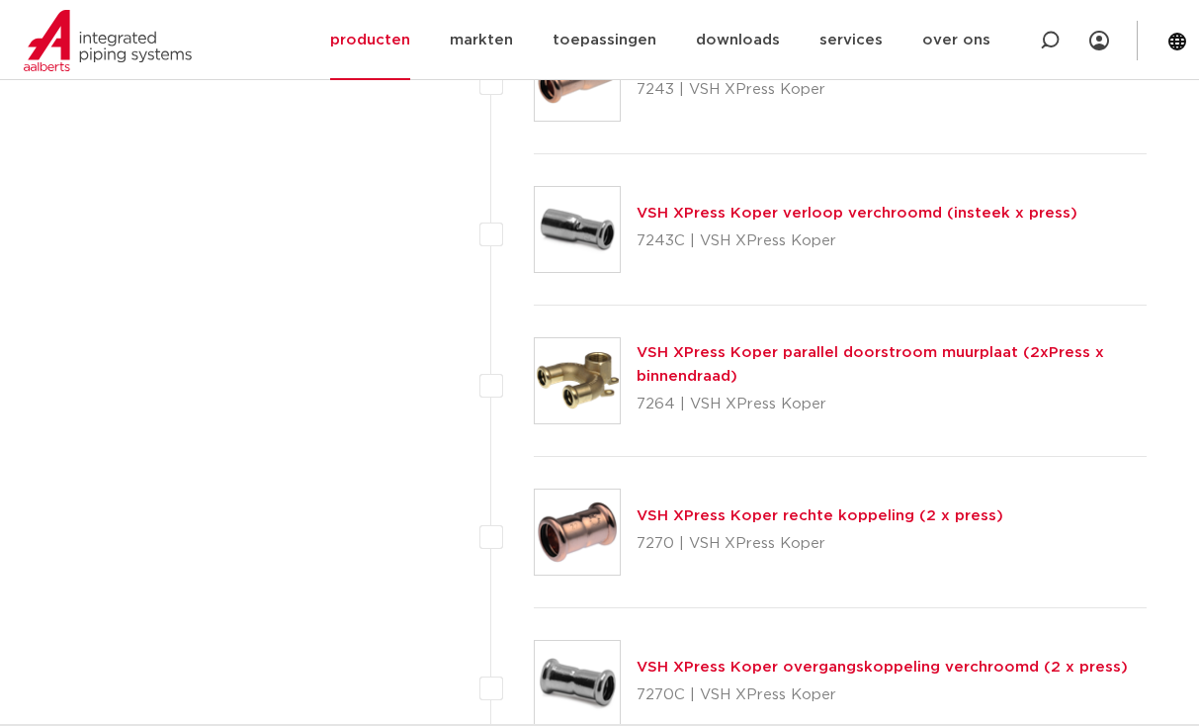
scroll to position [7552, 0]
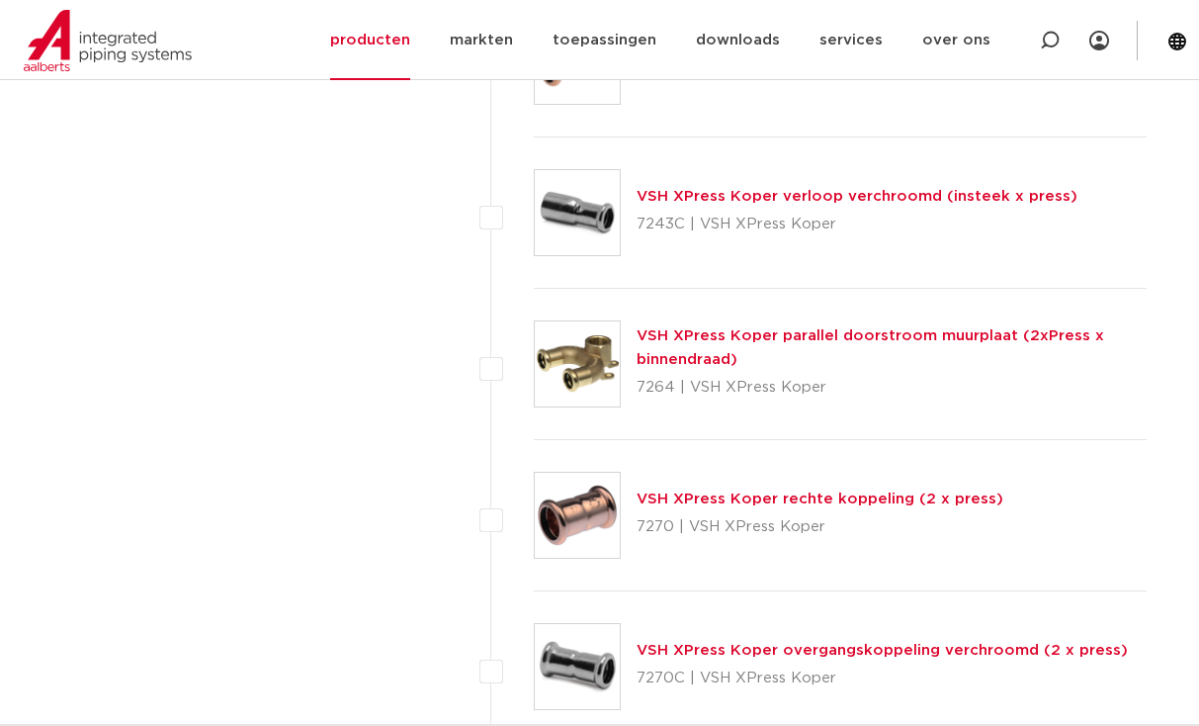
click at [653, 495] on link "VSH XPress Koper rechte koppeling (2 x press)" at bounding box center [820, 498] width 367 height 15
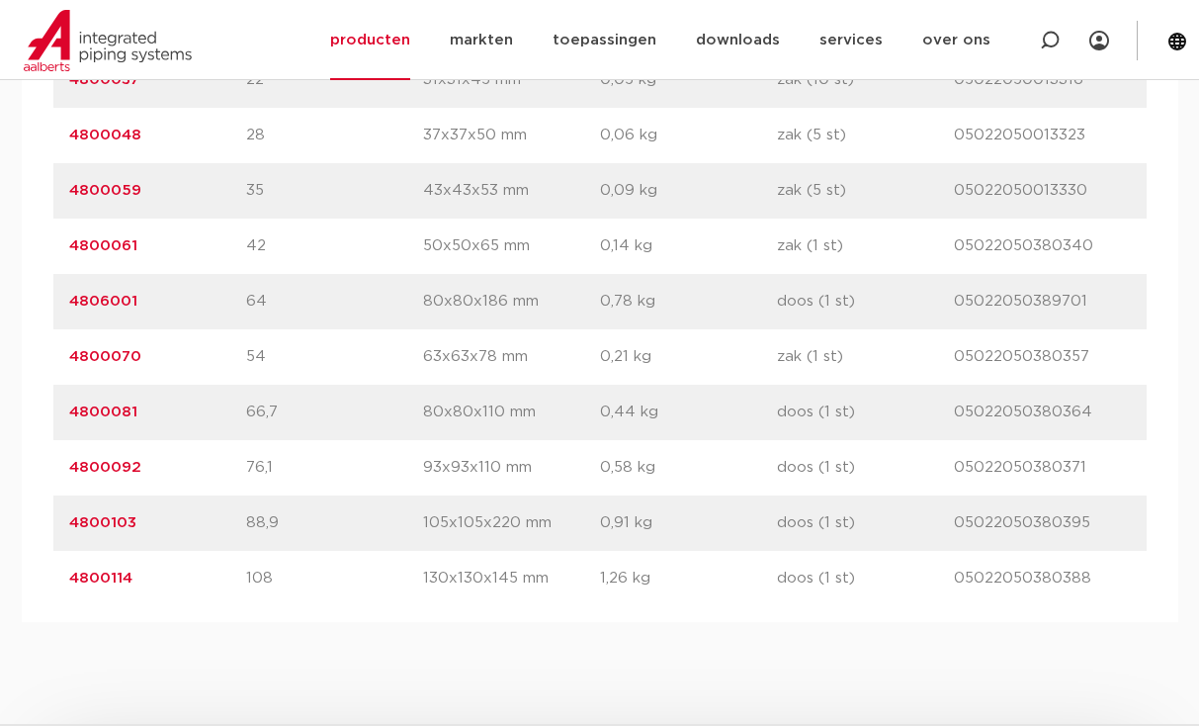
scroll to position [1681, 0]
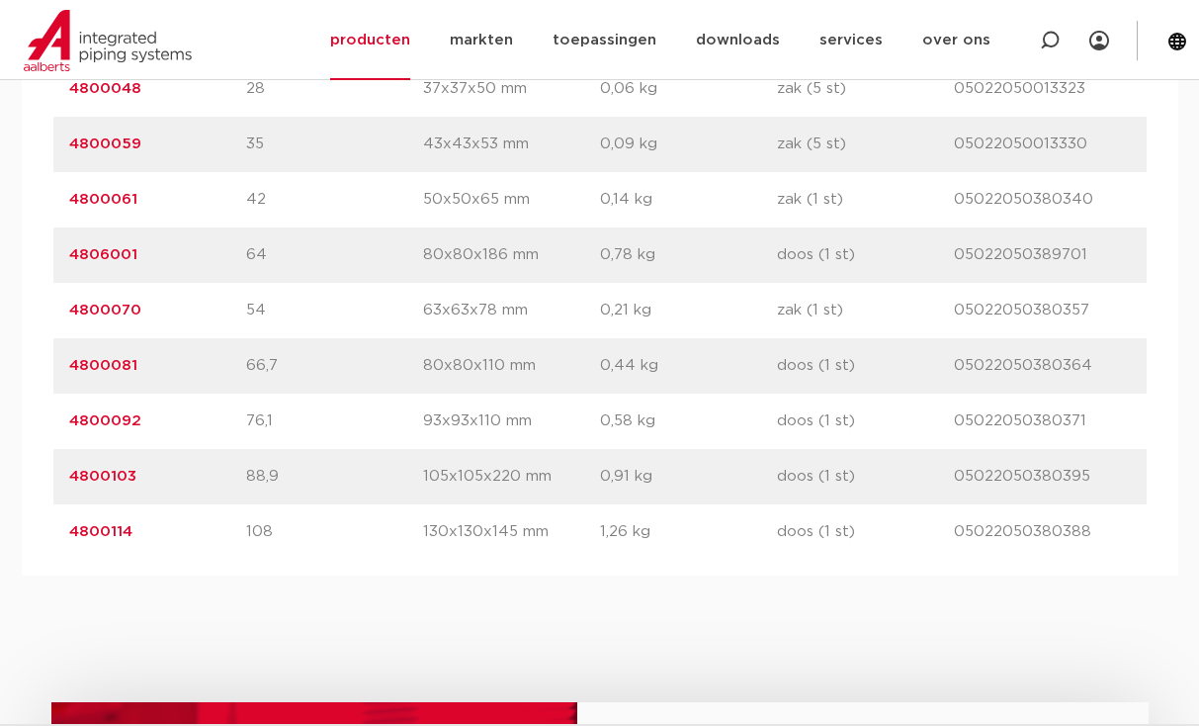
click at [117, 255] on link "4806001" at bounding box center [103, 254] width 68 height 15
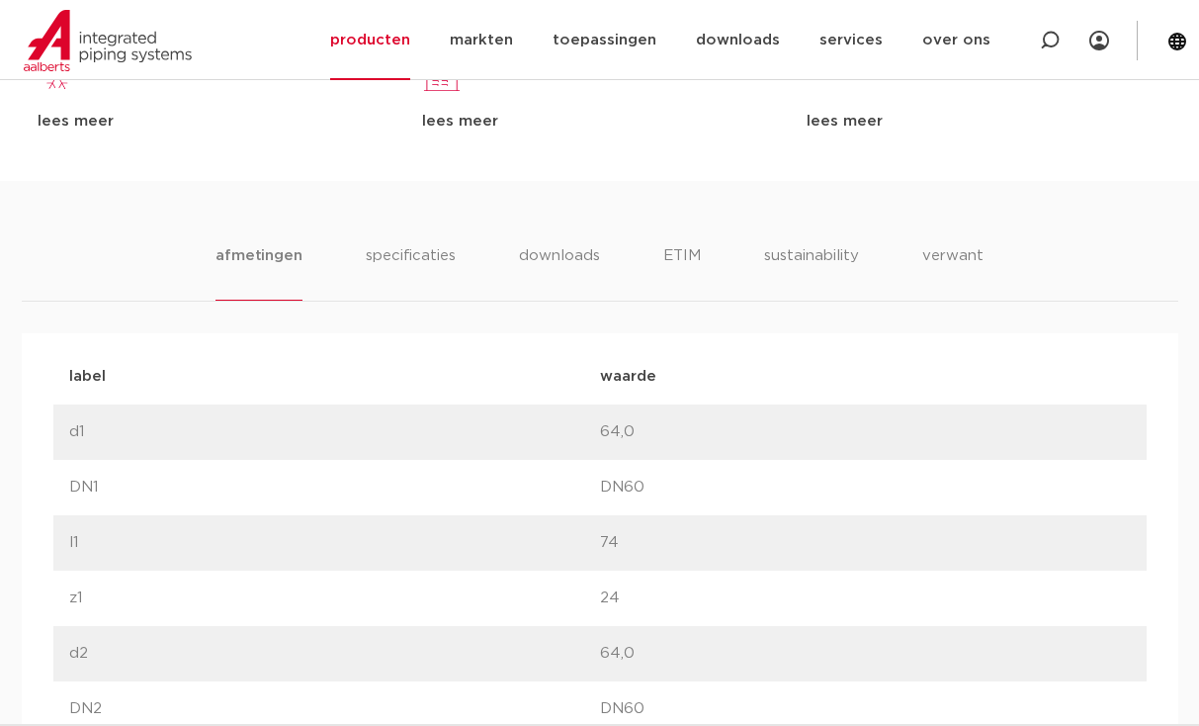
scroll to position [1088, 0]
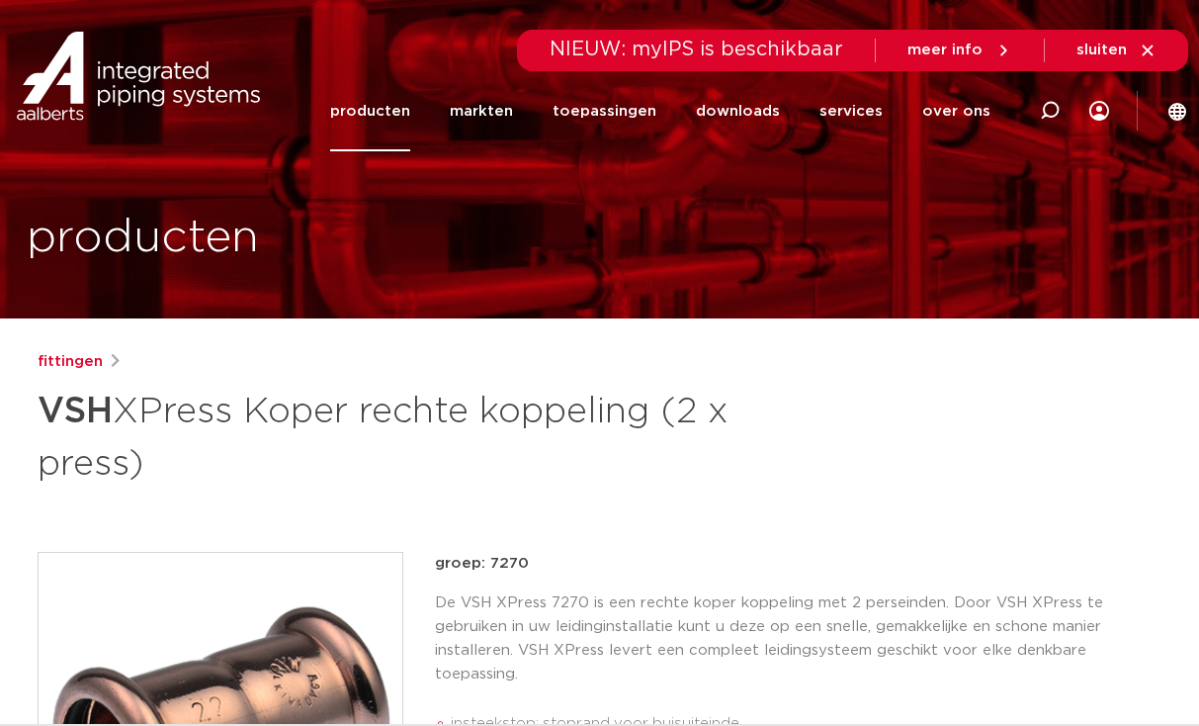
click at [389, 116] on link "producten" at bounding box center [370, 111] width 80 height 80
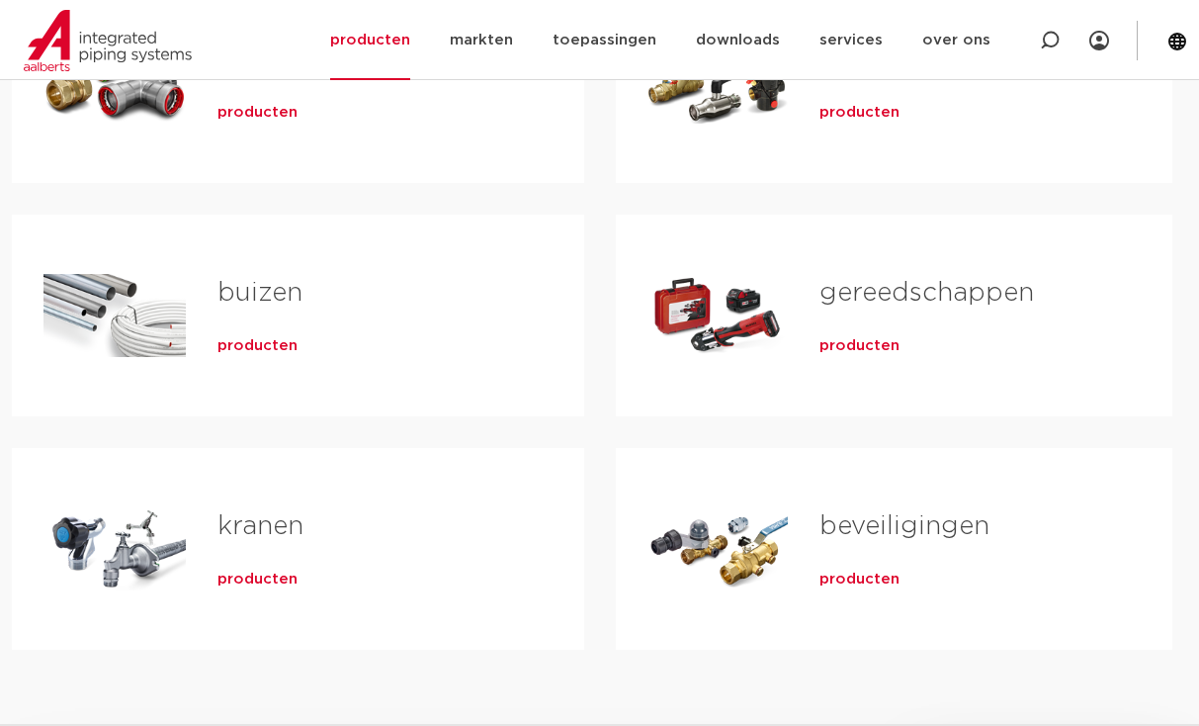
scroll to position [494, 0]
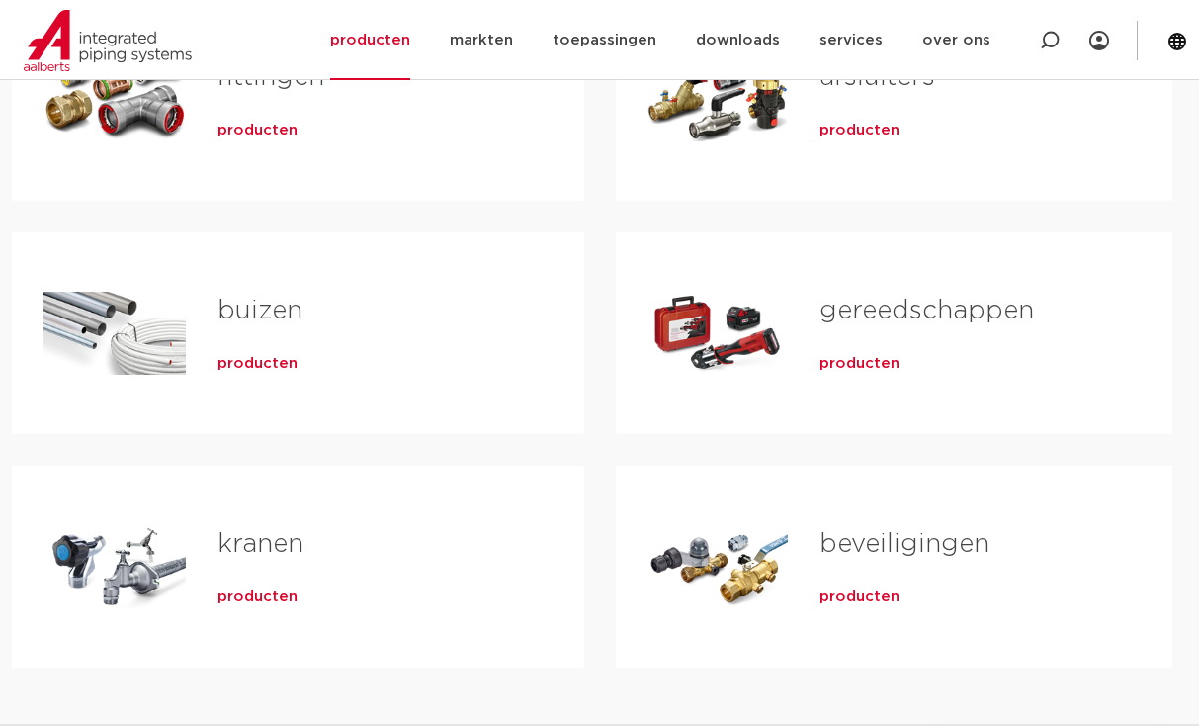
click at [154, 310] on div "Tabs. Open items met enter of spatie, sluit af met escape en navigeer met de pi…" at bounding box center [115, 333] width 142 height 138
click at [248, 310] on link "buizen" at bounding box center [260, 311] width 85 height 26
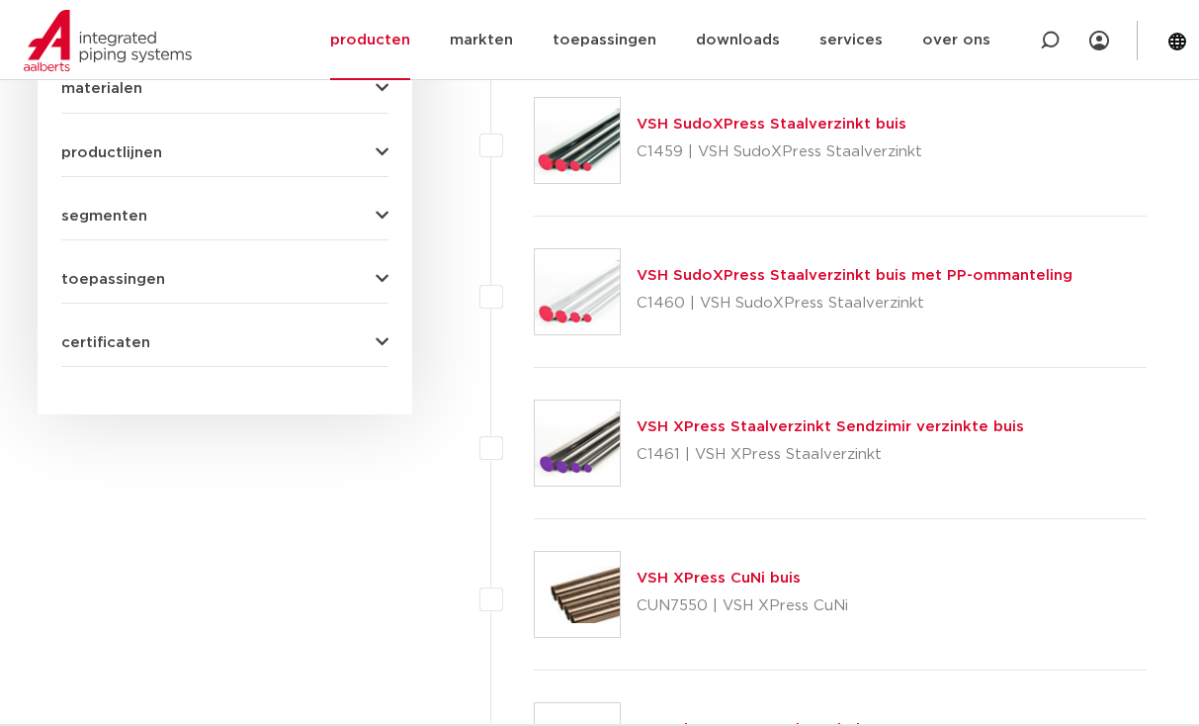
scroll to position [869, 0]
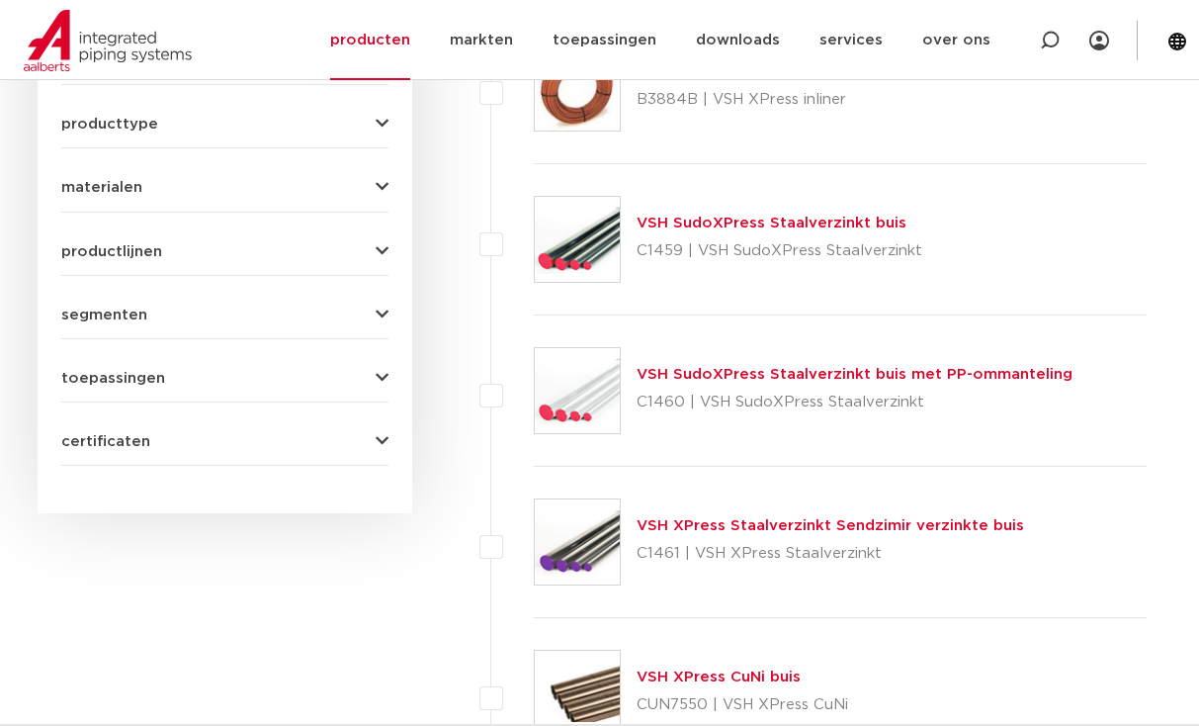
click at [641, 222] on link "VSH SudoXPress Staalverzinkt buis" at bounding box center [772, 223] width 270 height 15
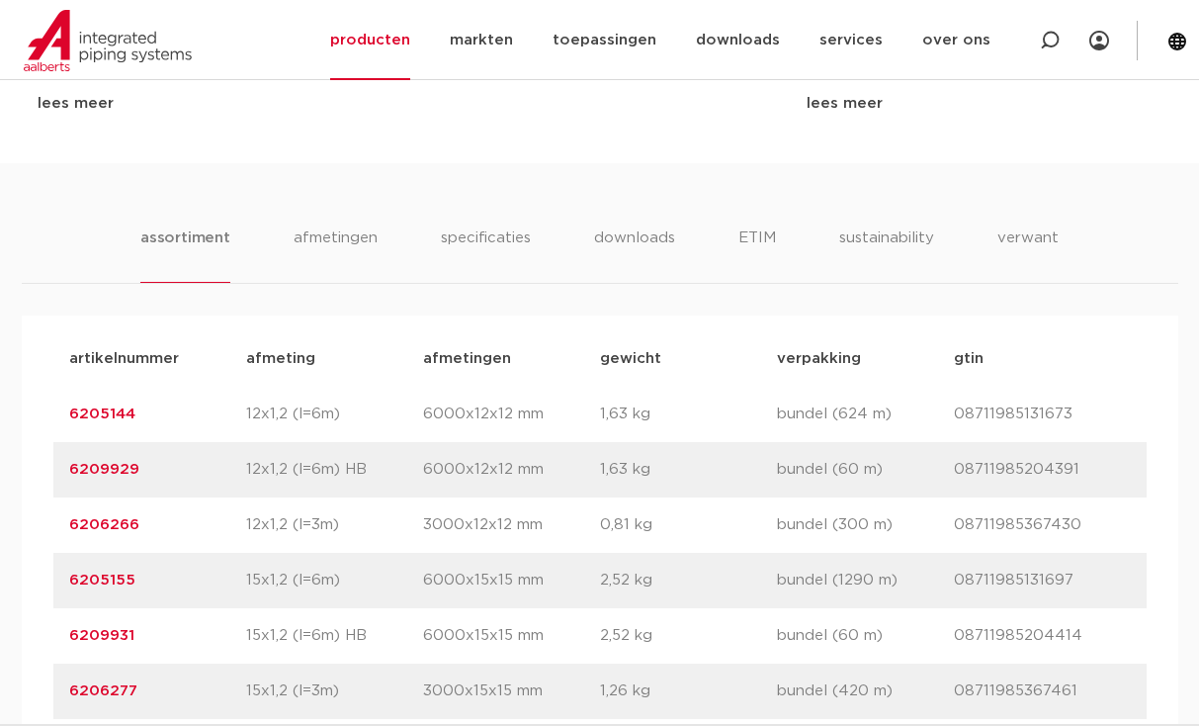
scroll to position [1088, 0]
click at [106, 413] on link "6205144" at bounding box center [102, 412] width 66 height 15
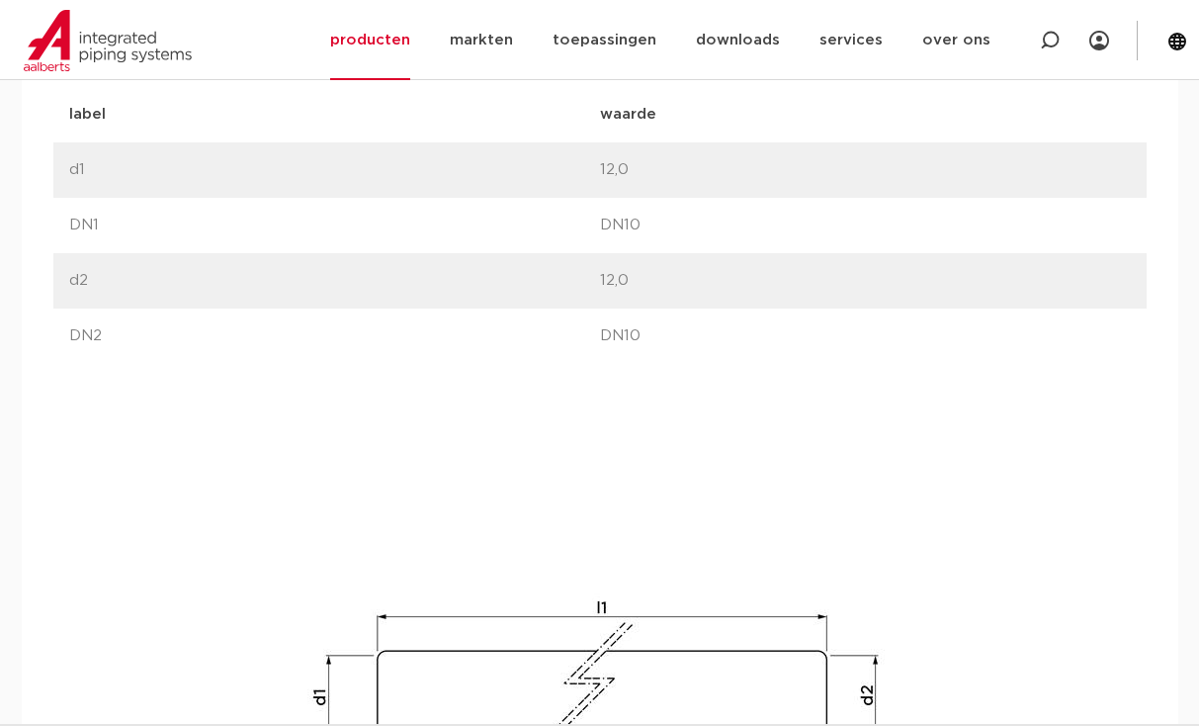
scroll to position [1187, 0]
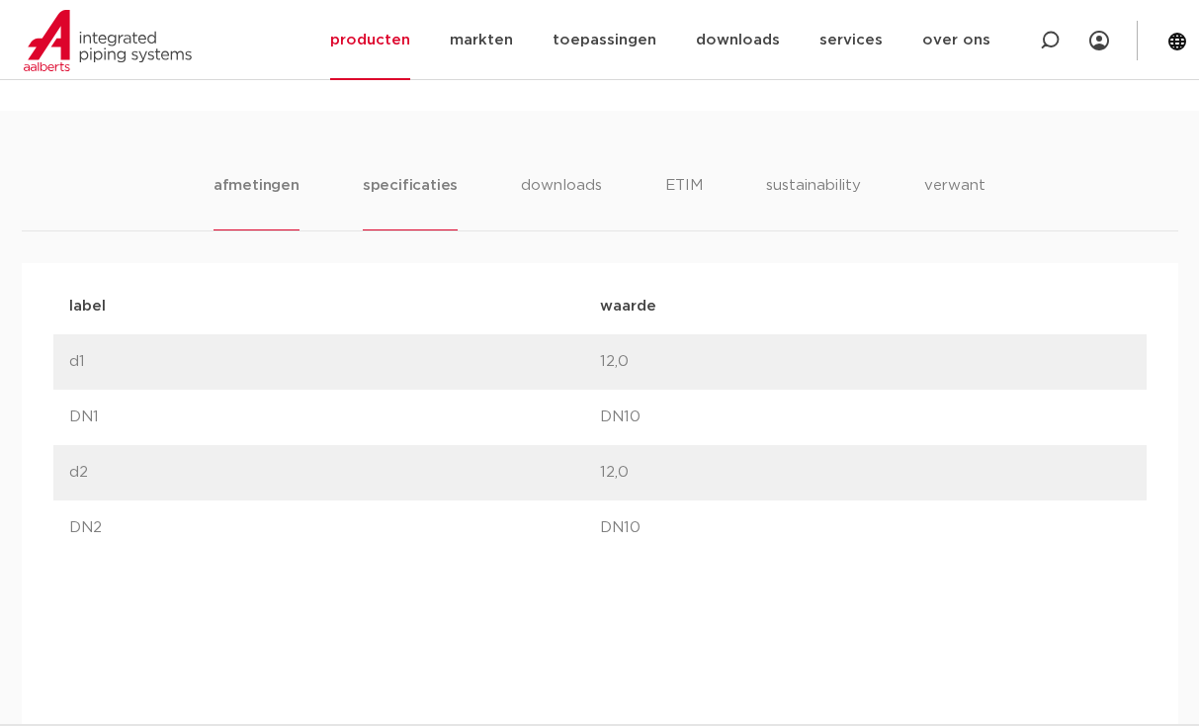
click at [424, 184] on li "specificaties" at bounding box center [410, 202] width 95 height 56
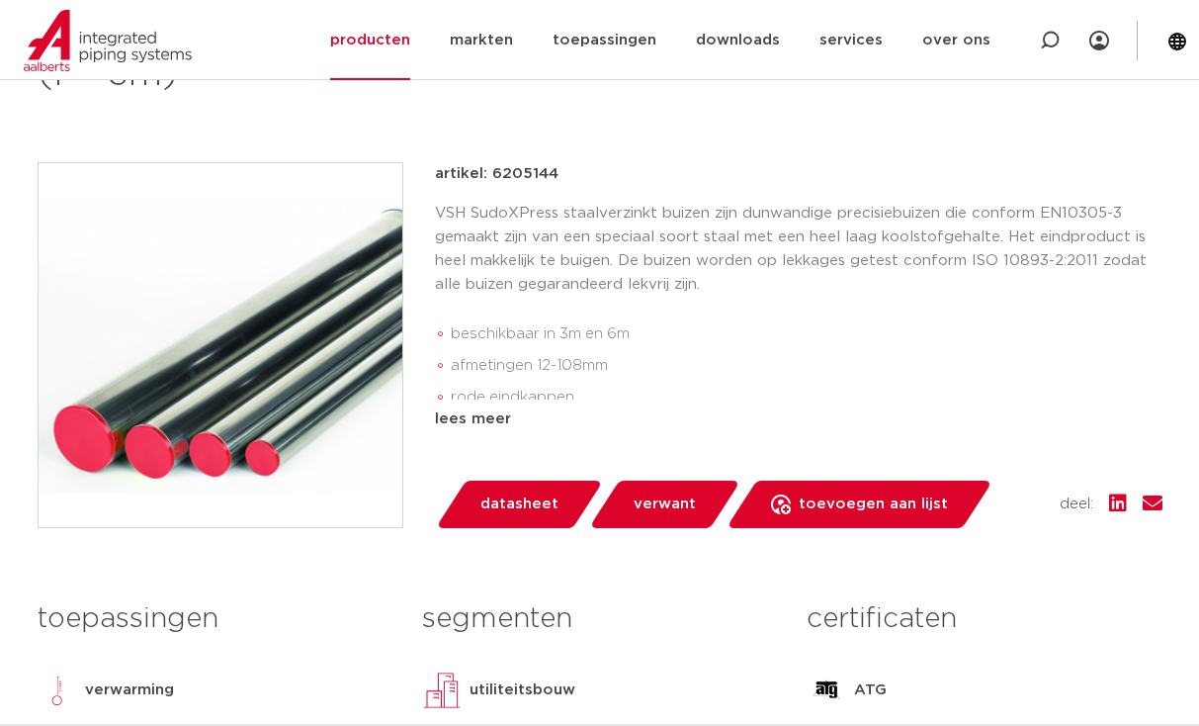
scroll to position [396, 0]
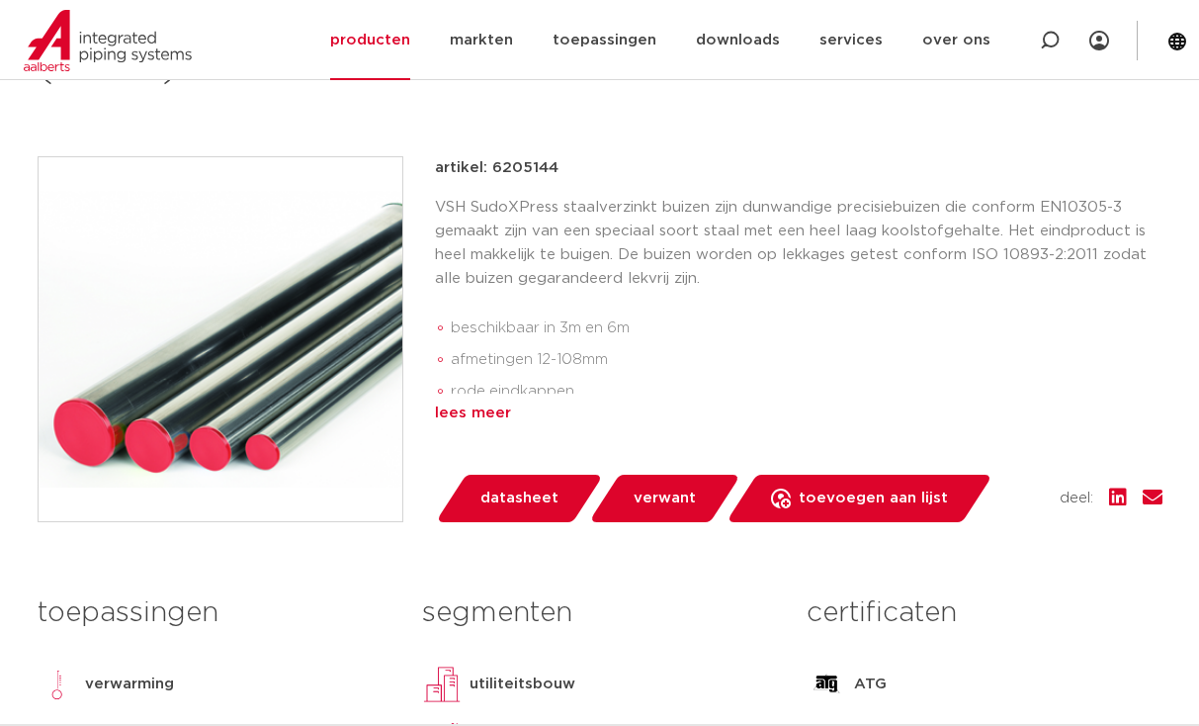
click at [484, 409] on div "lees meer" at bounding box center [799, 413] width 728 height 24
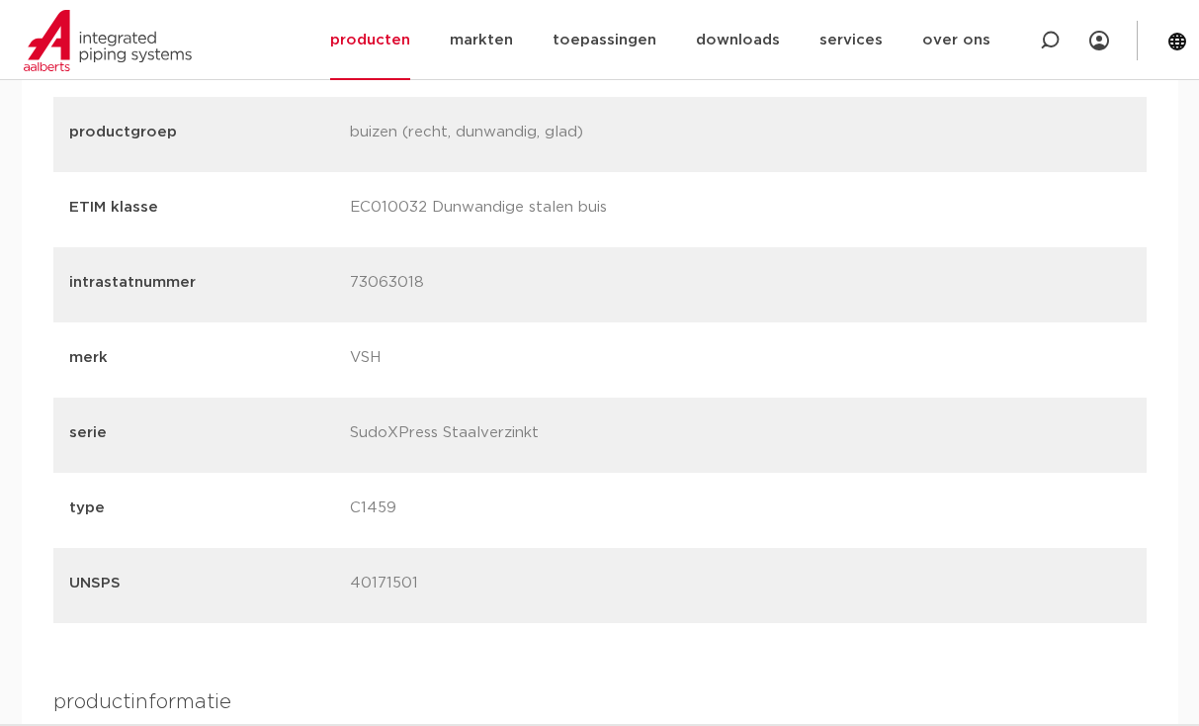
scroll to position [1879, 0]
